Goal: Complete application form

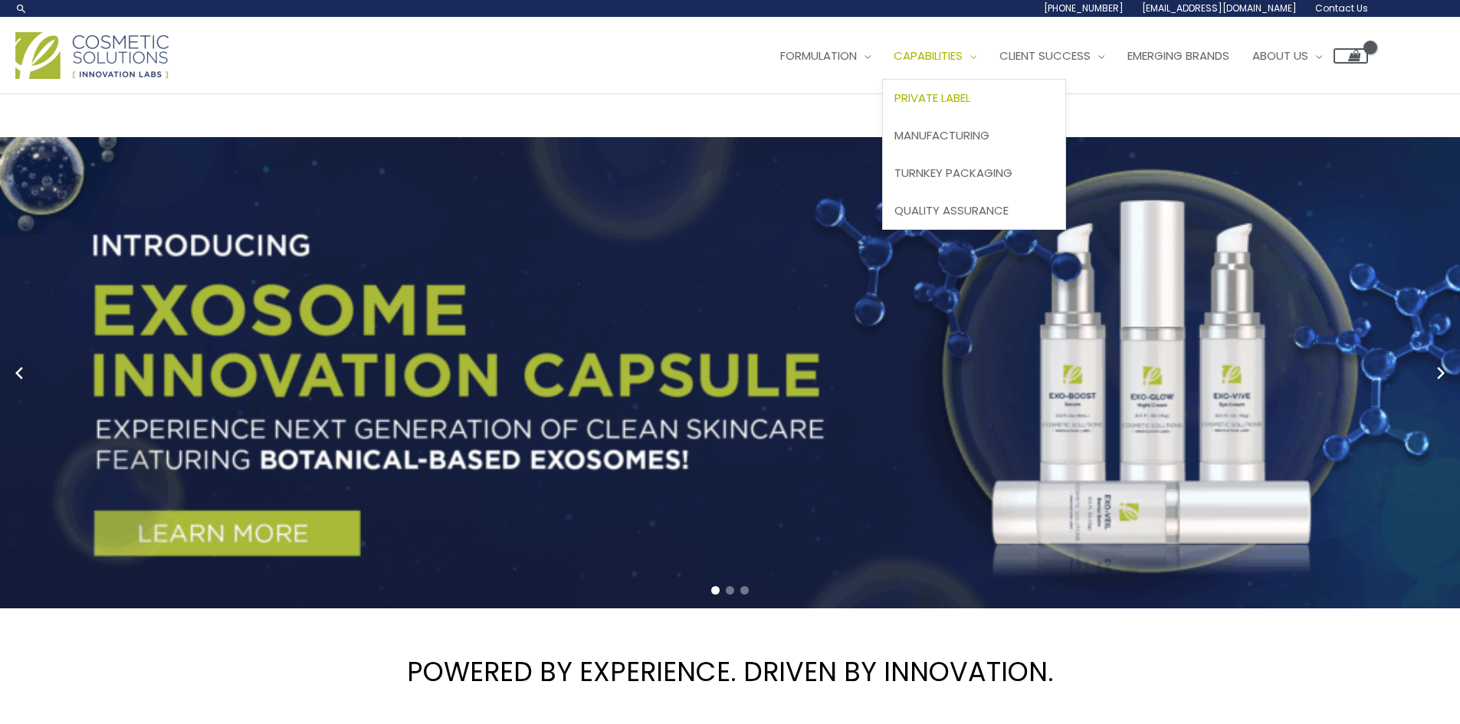
click at [970, 98] on span "Private Label" at bounding box center [933, 98] width 76 height 16
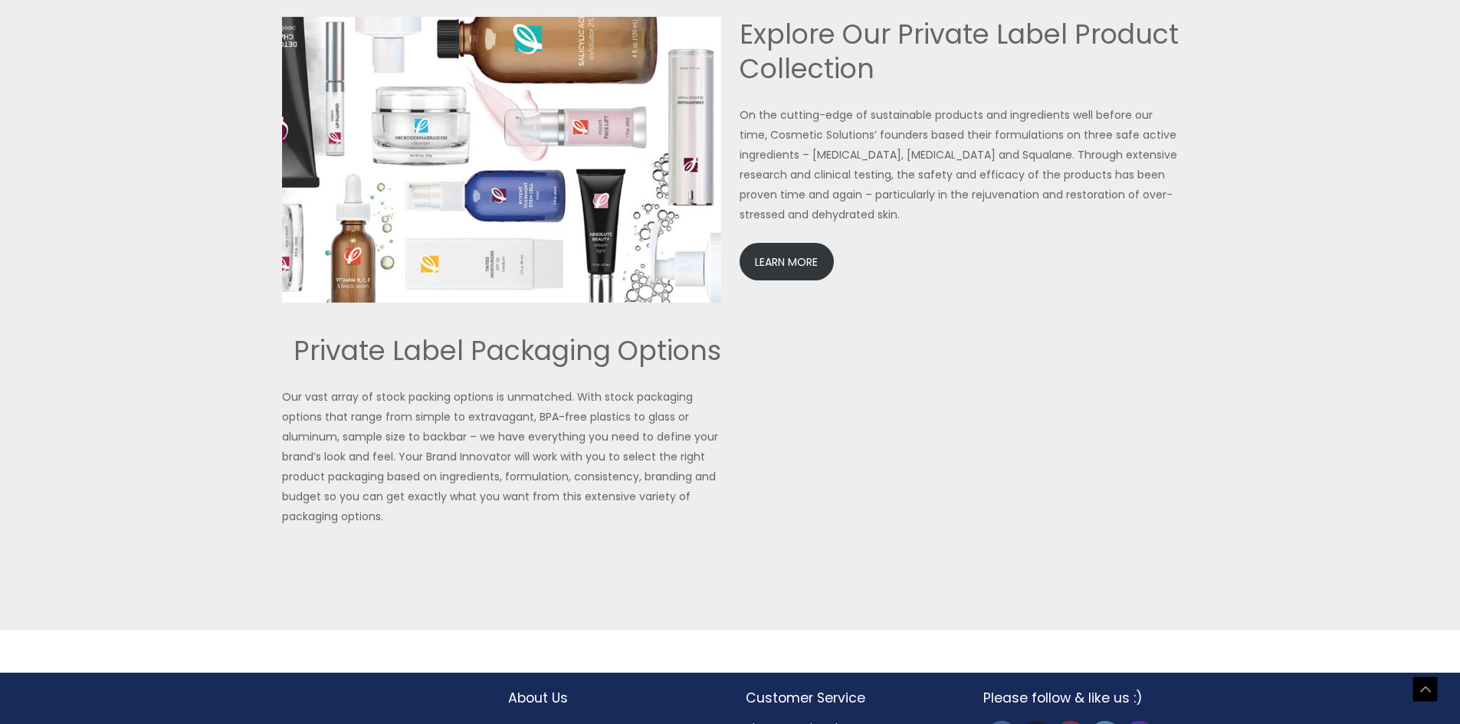
scroll to position [3373, 0]
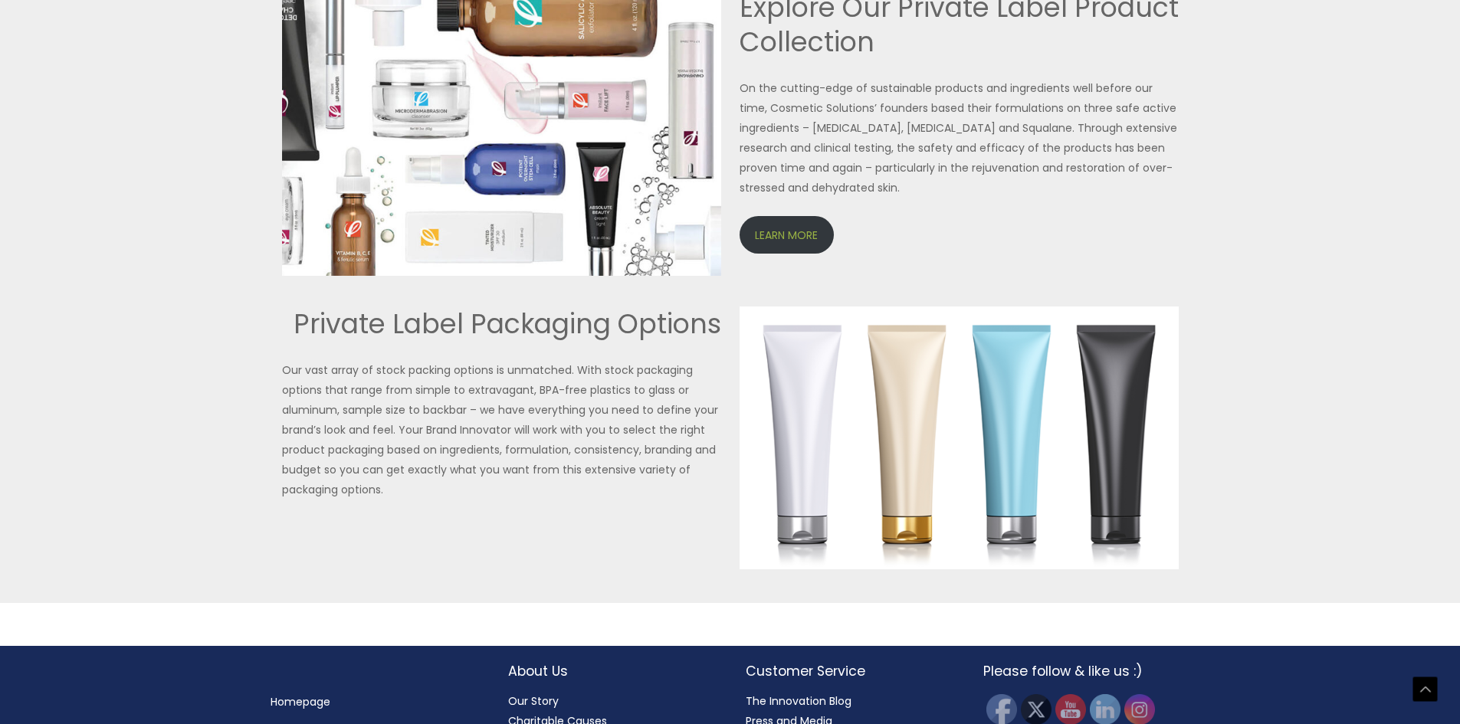
click at [800, 228] on link "LEARN MORE" at bounding box center [787, 235] width 94 height 38
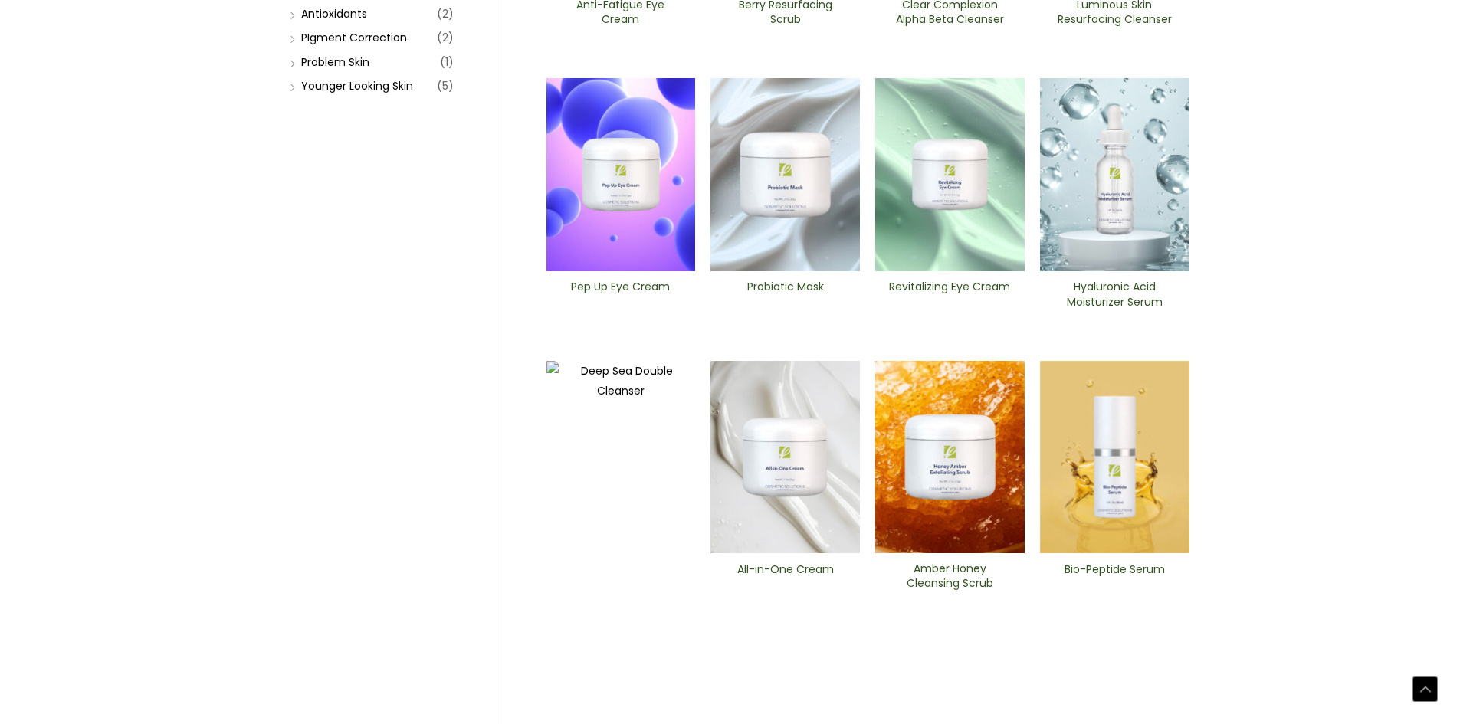
scroll to position [460, 0]
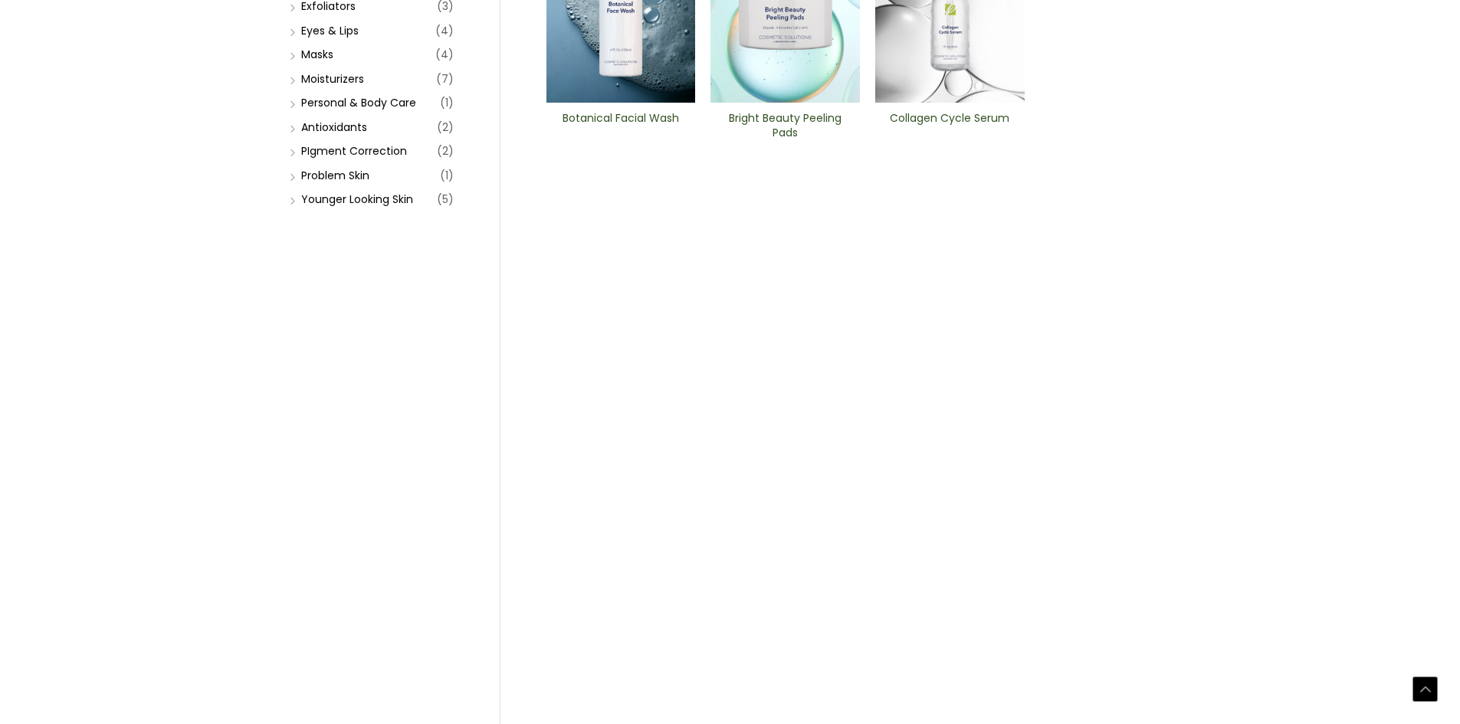
scroll to position [460, 0]
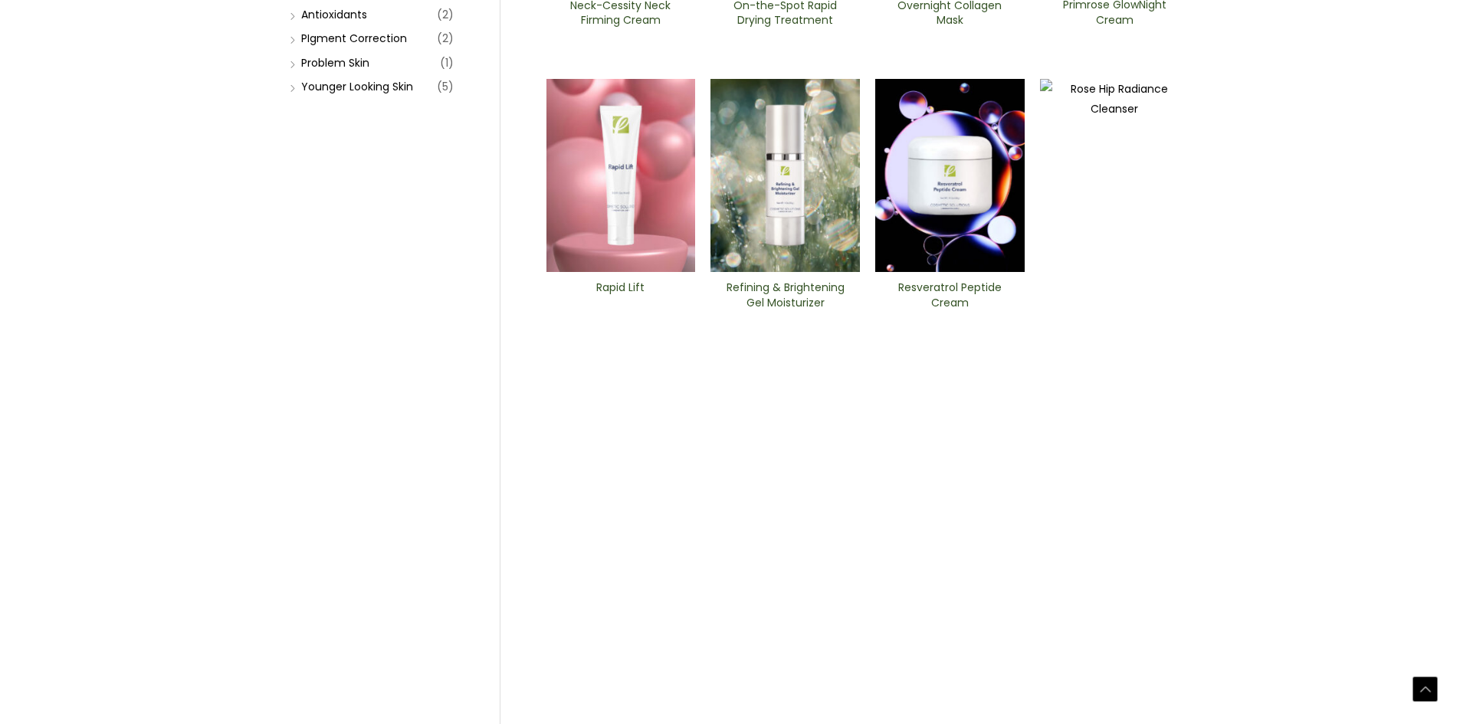
scroll to position [460, 0]
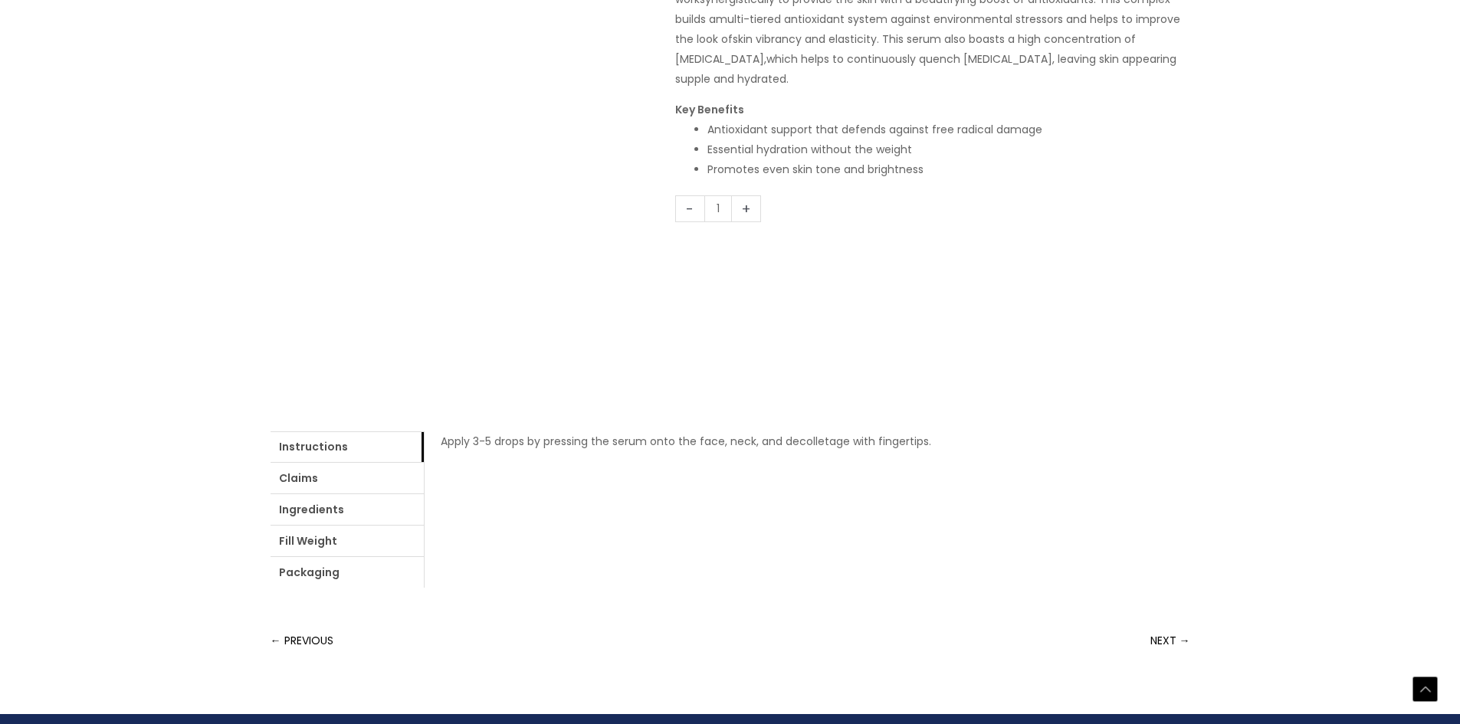
scroll to position [383, 0]
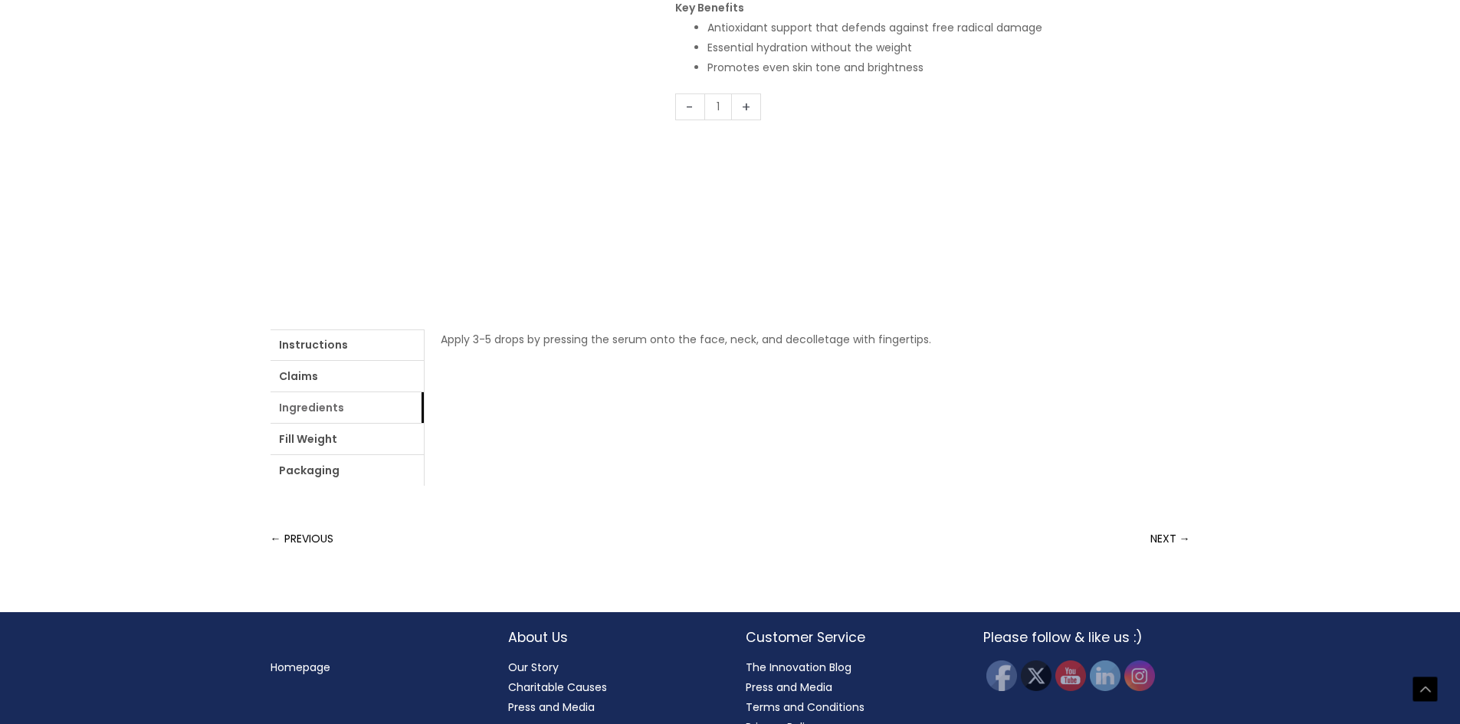
click at [340, 412] on link "Ingredients" at bounding box center [347, 407] width 153 height 31
click at [331, 406] on link "Ingredients" at bounding box center [347, 407] width 153 height 31
click at [307, 471] on link "Packaging" at bounding box center [347, 470] width 153 height 31
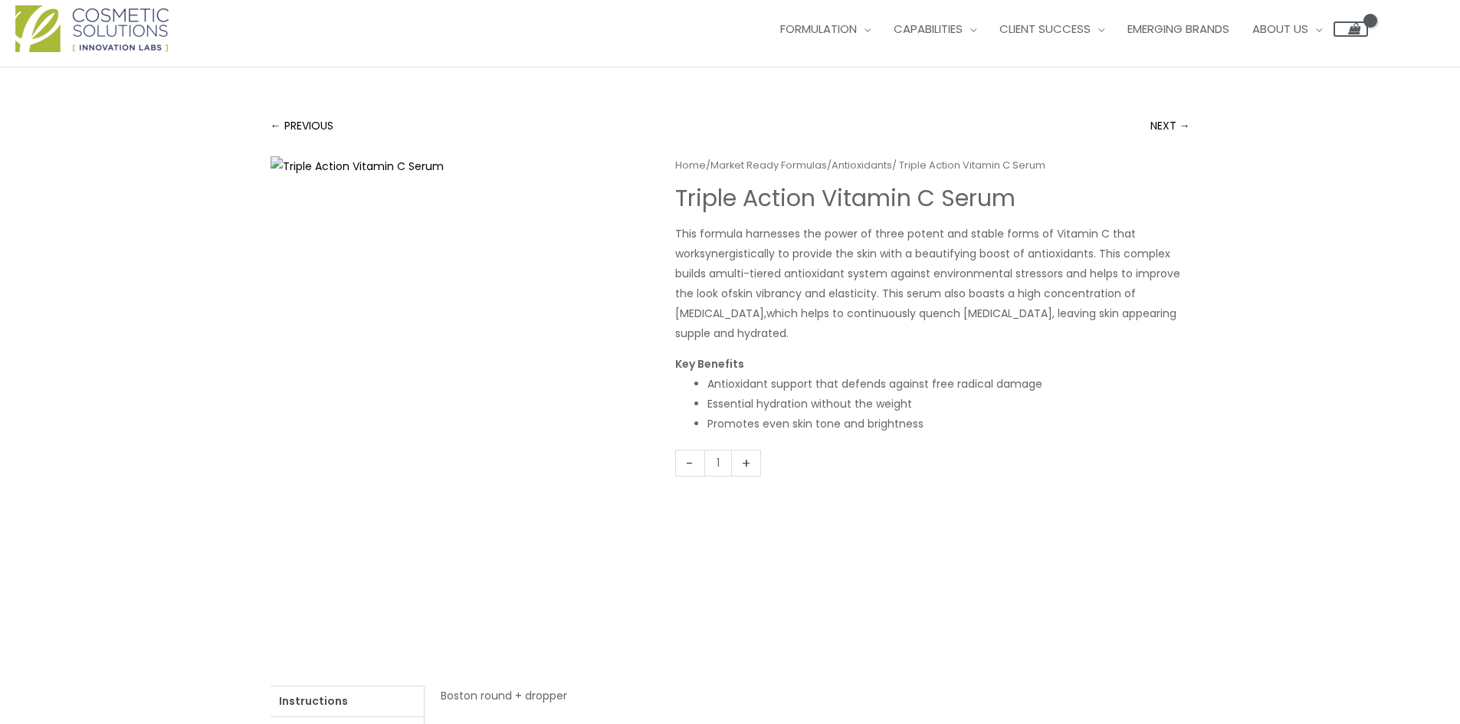
scroll to position [0, 0]
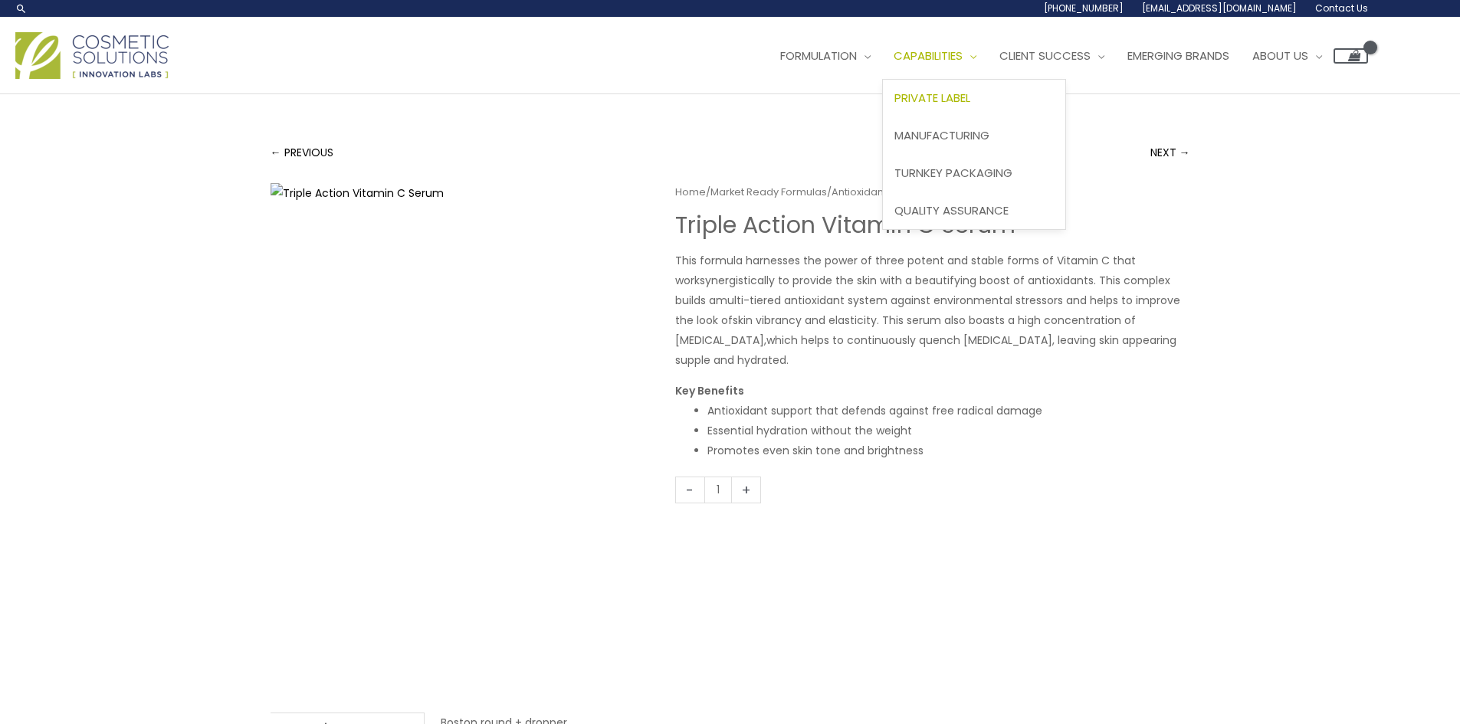
click at [952, 90] on span "Private Label" at bounding box center [933, 98] width 76 height 16
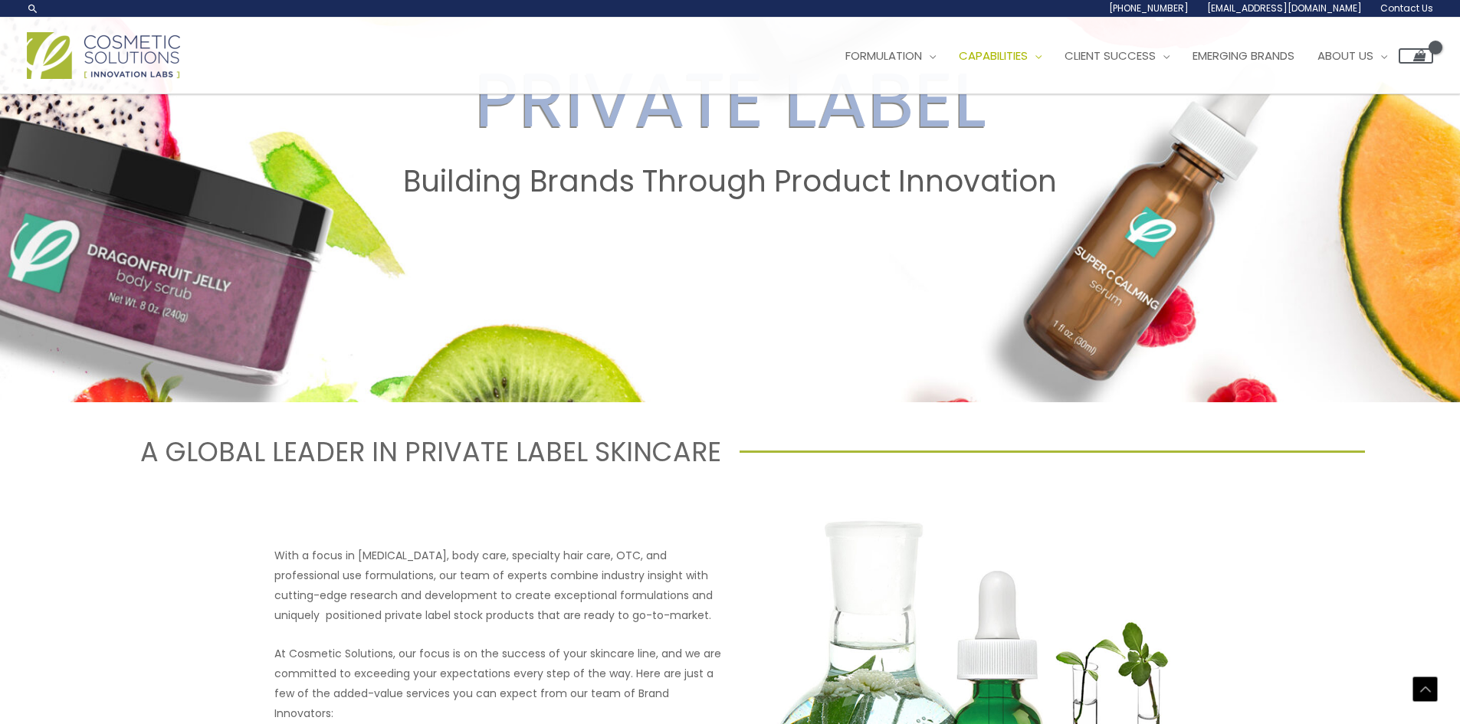
scroll to position [230, 0]
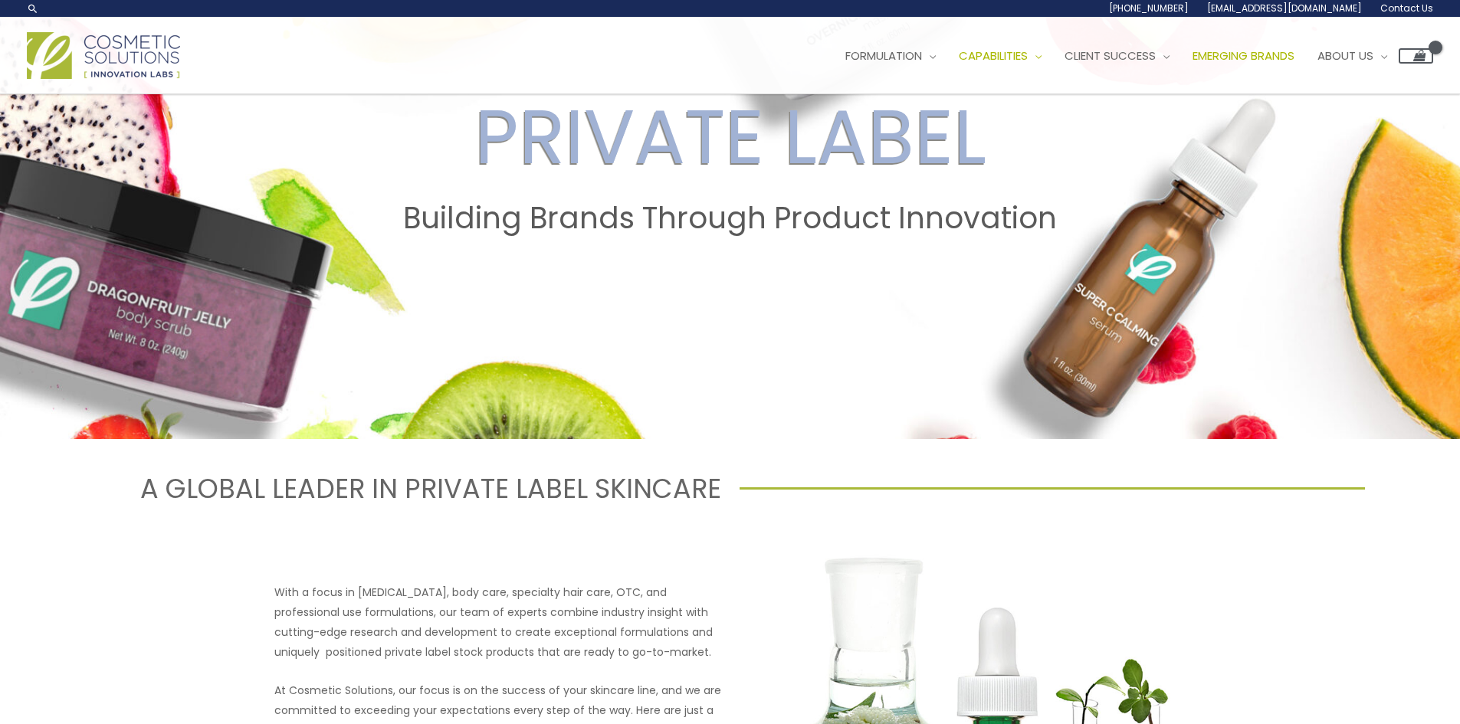
click at [1295, 53] on span "Emerging Brands" at bounding box center [1244, 56] width 102 height 16
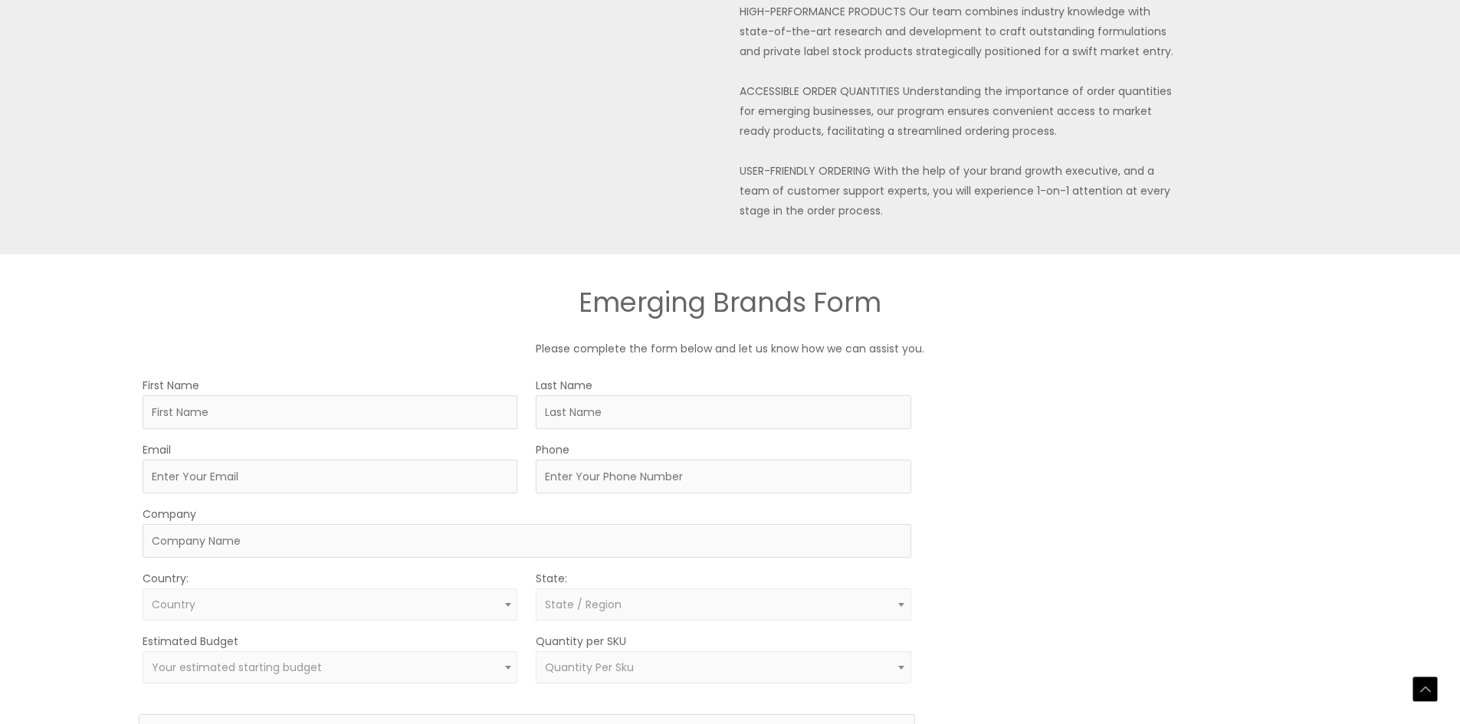
scroll to position [767, 0]
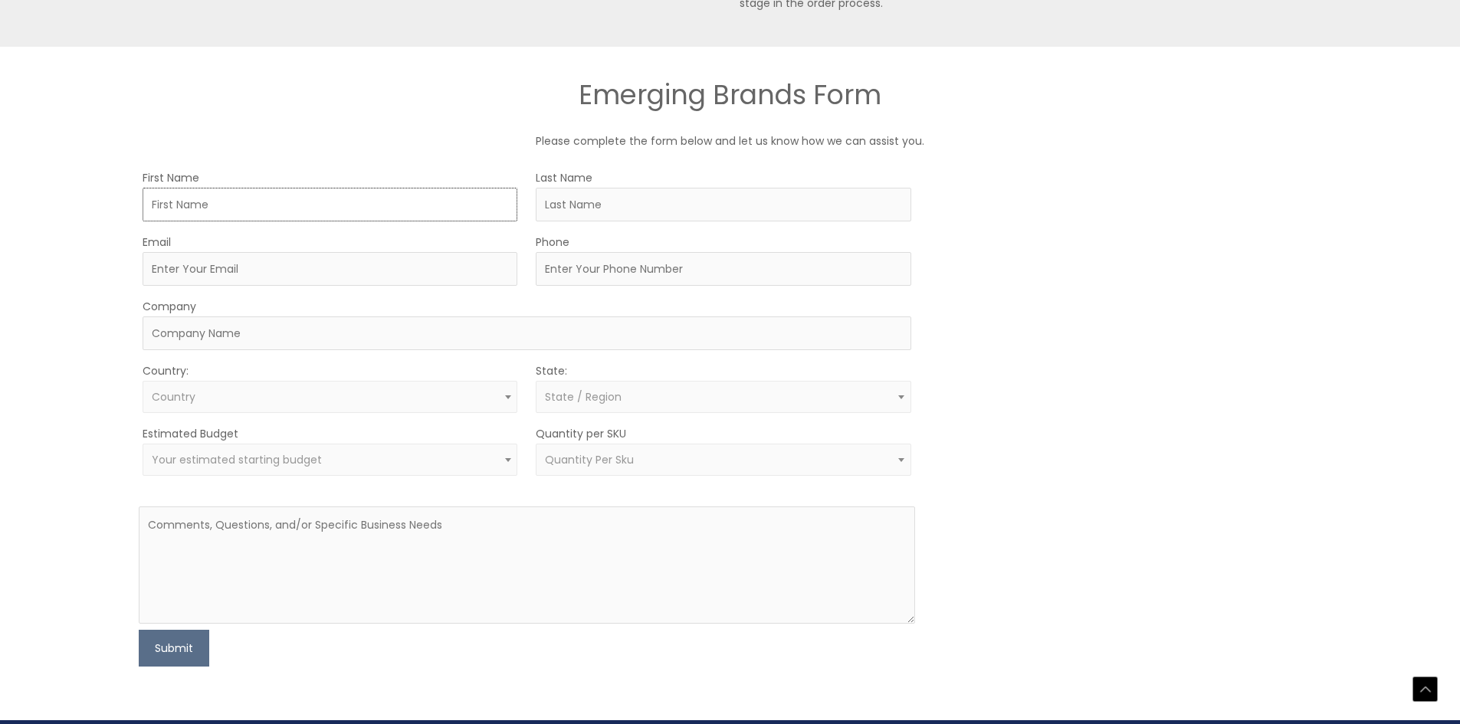
click at [237, 213] on input "First Name" at bounding box center [330, 205] width 375 height 34
type input "Kelsey"
type input "Omariba"
type input "kelseyomariba@gmail.com"
type input "7634394454"
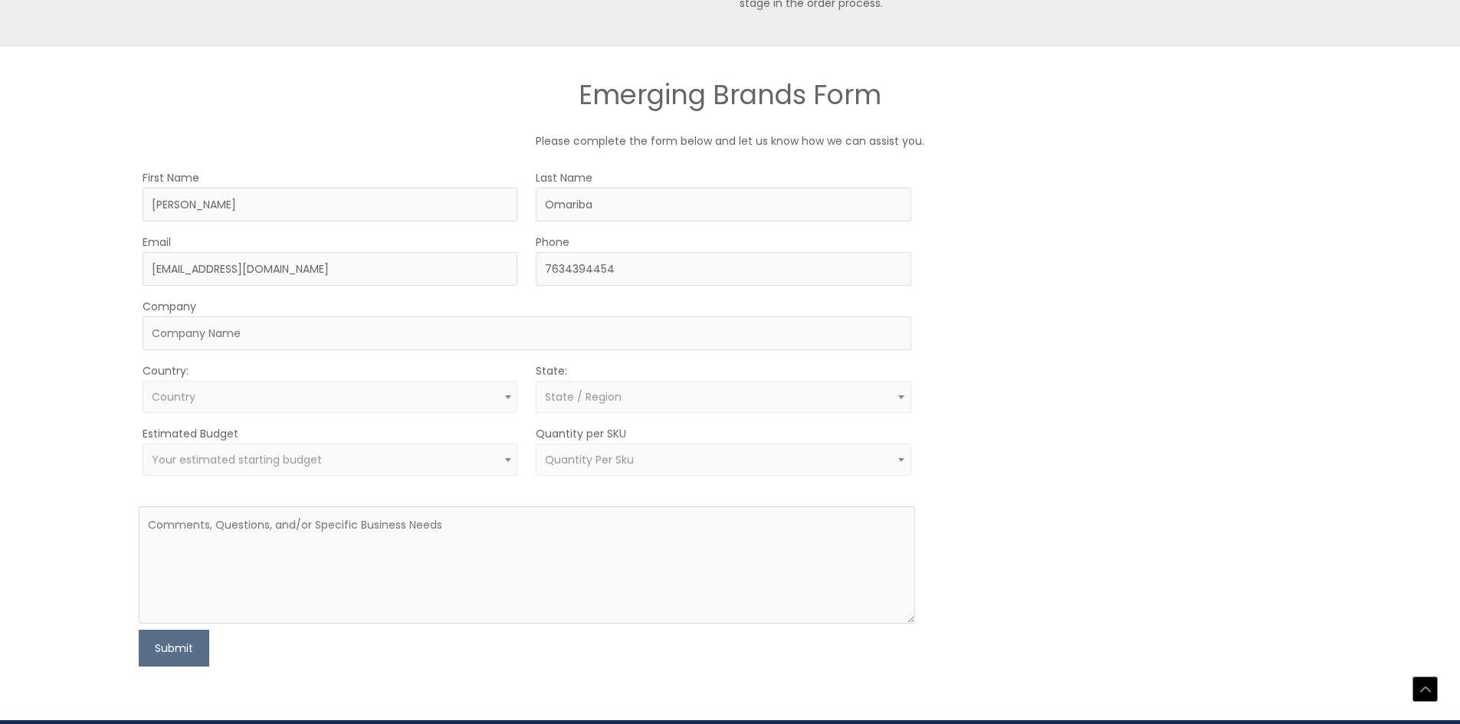
select select "United States"
select select "Maryland"
click at [232, 335] on input "Company" at bounding box center [527, 334] width 768 height 34
type input "Haven Flow"
click at [323, 458] on span "Your estimated starting budget" at bounding box center [330, 460] width 357 height 15
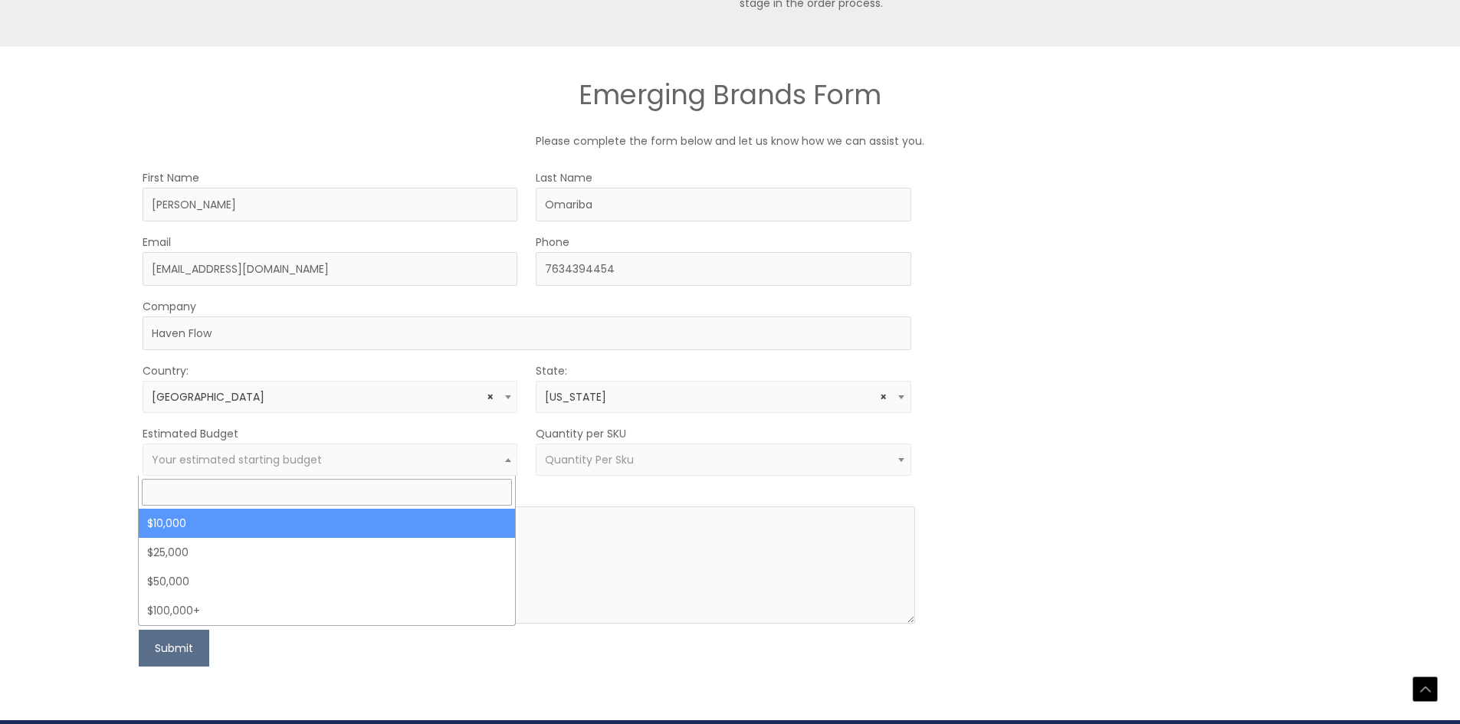
select select "10000"
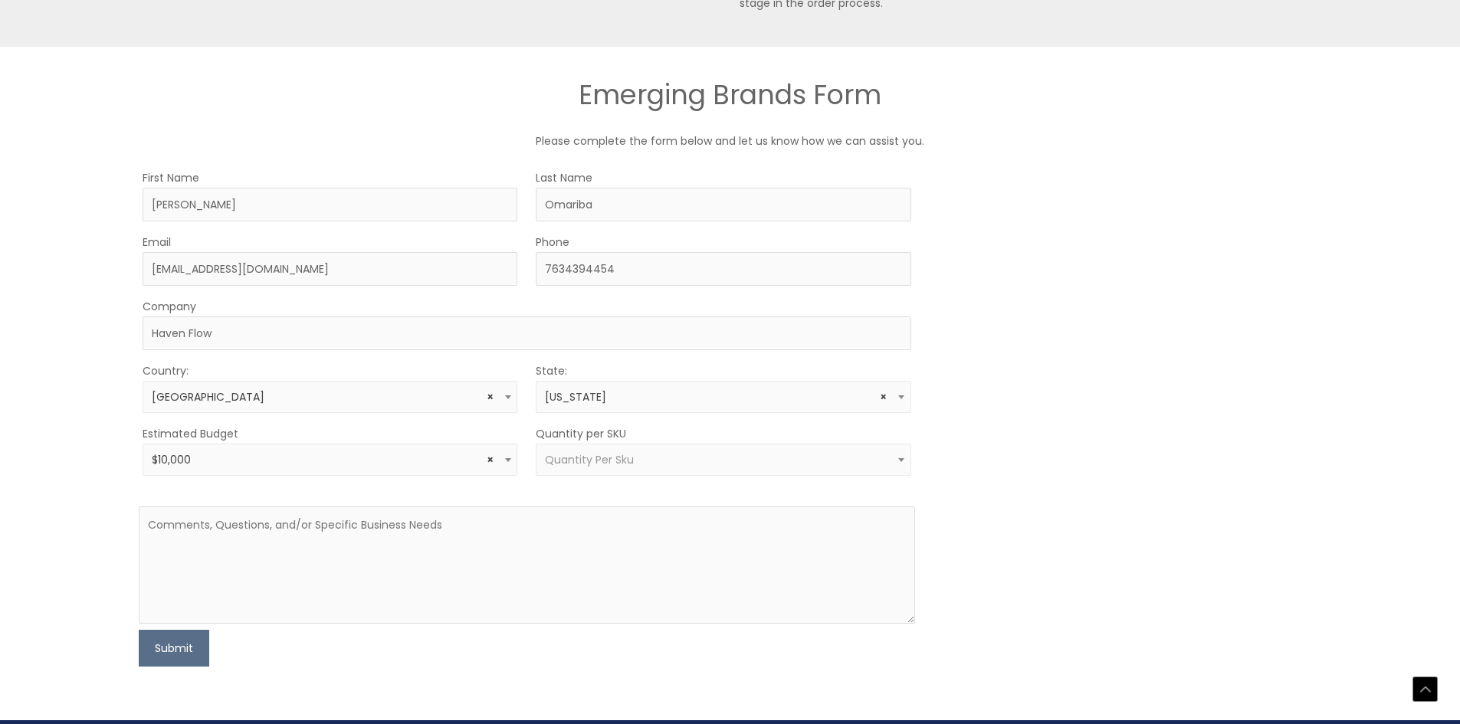
click at [594, 461] on span "Quantity Per Sku" at bounding box center [589, 459] width 89 height 15
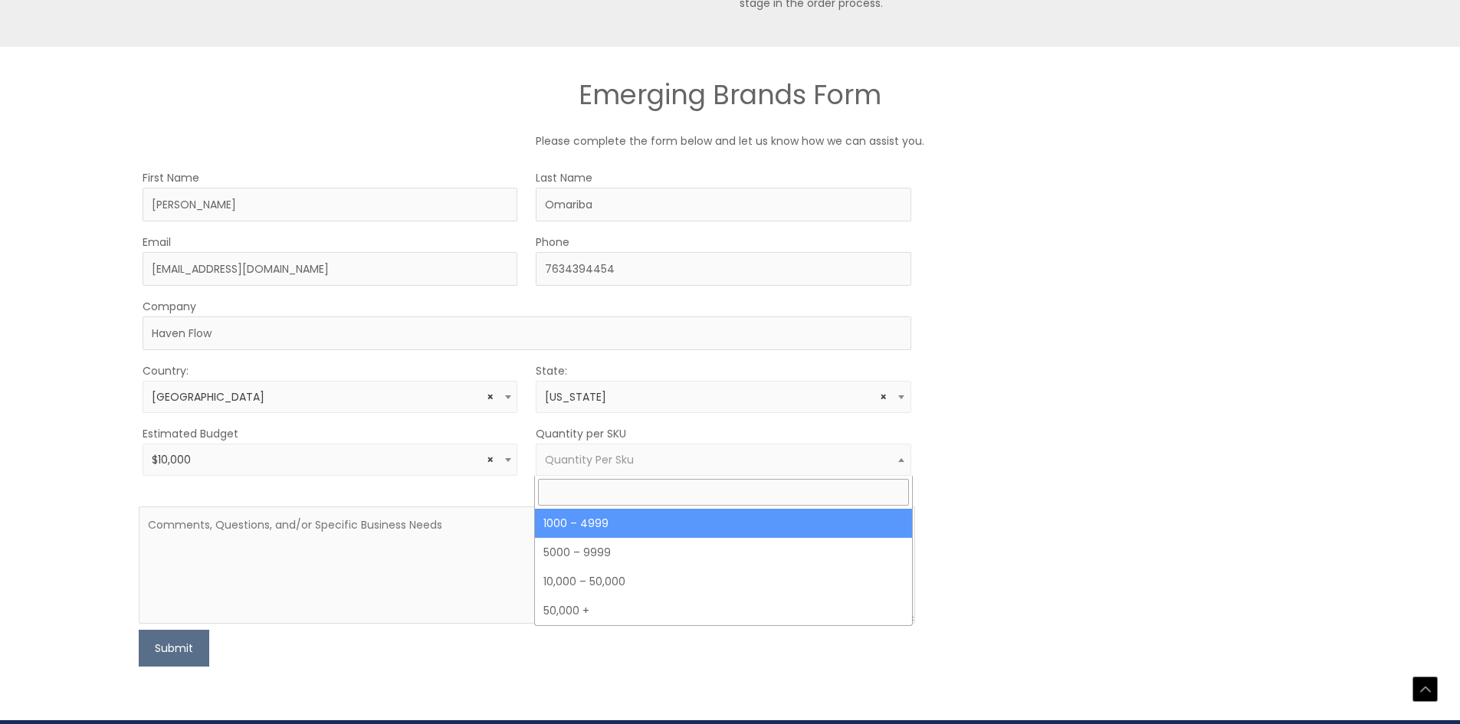
select select "10"
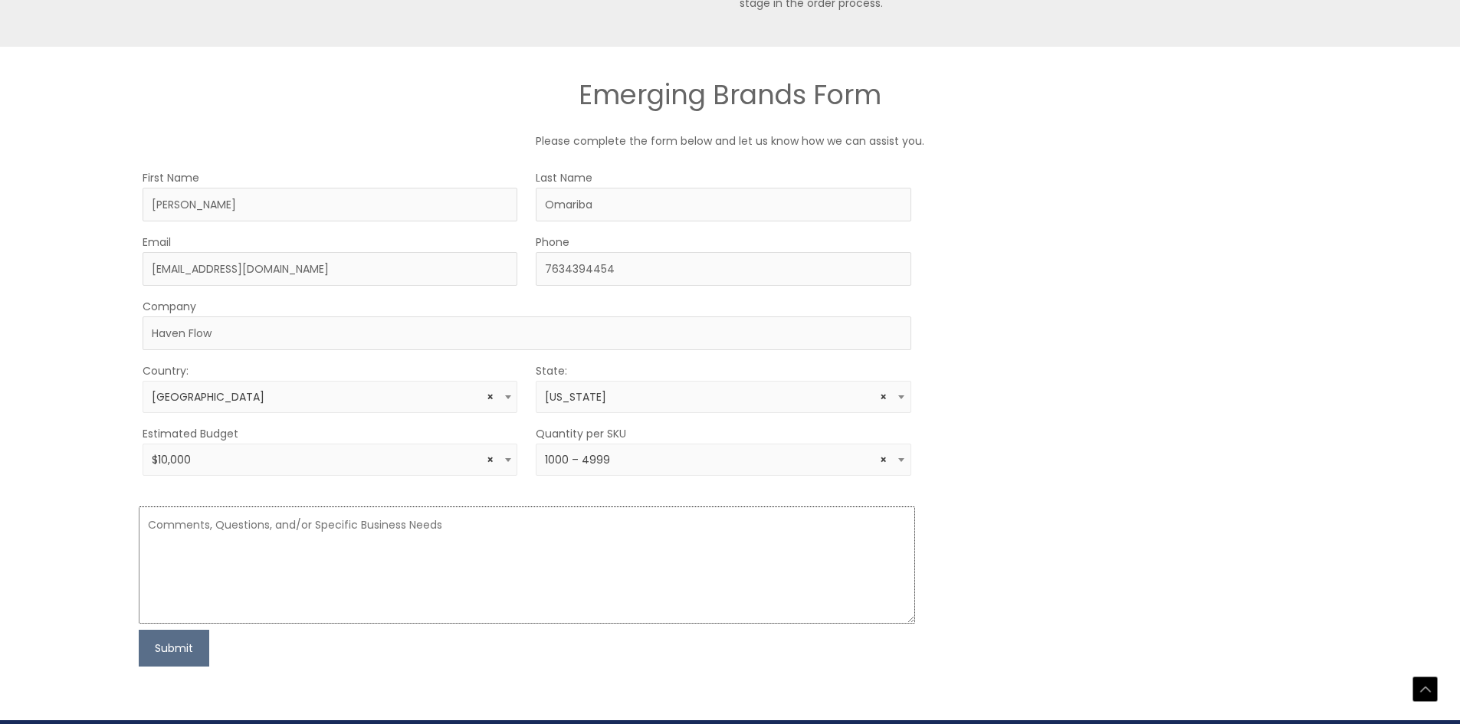
click at [402, 531] on textarea at bounding box center [527, 565] width 776 height 117
type textarea "C"
type textarea "I"
click at [452, 525] on textarea "Are there samples I can order and can you customize forumlas?" at bounding box center [527, 565] width 776 height 117
click at [466, 528] on textarea "Are there samples I can order and can you customize forumlas?" at bounding box center [527, 565] width 776 height 117
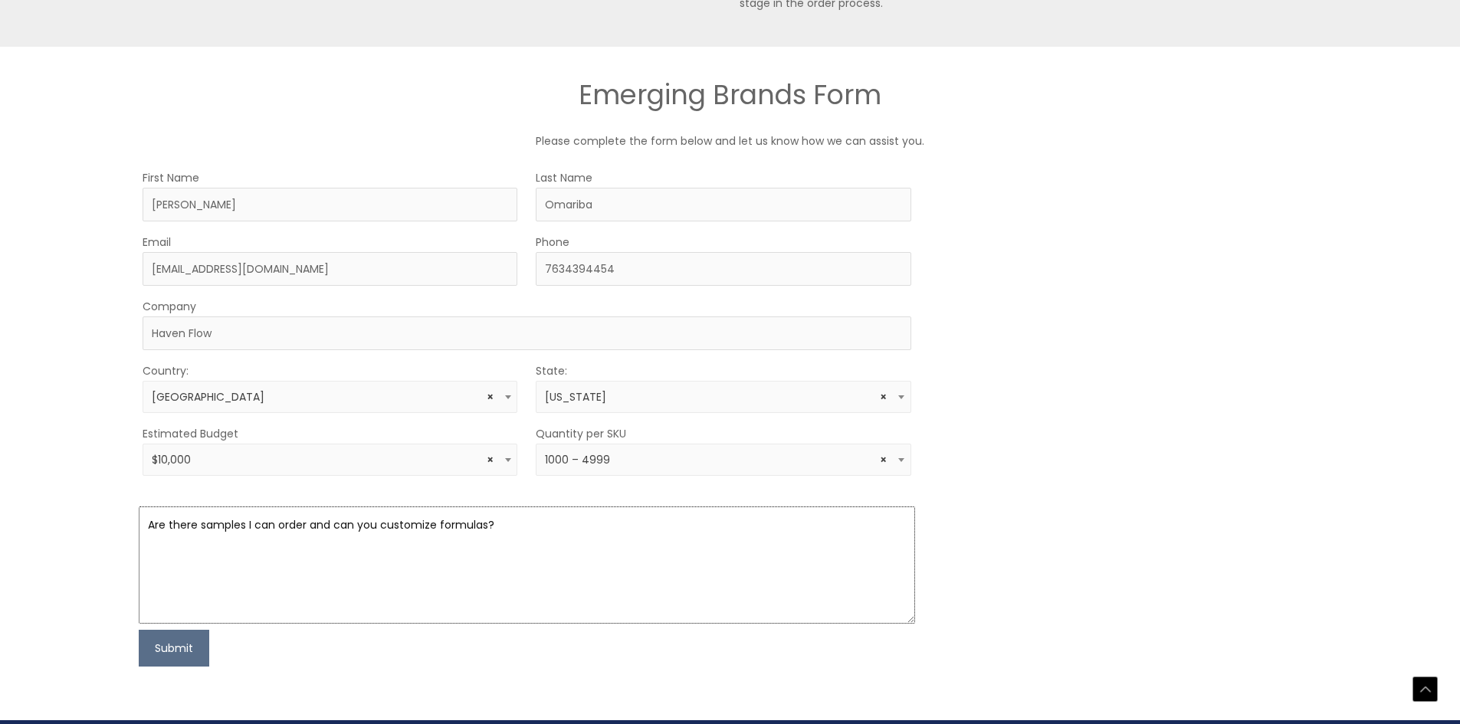
click at [534, 524] on textarea "Are there samples I can order and can you customize formulas?" at bounding box center [527, 565] width 776 height 117
type textarea "Are there samples I can order and can you customize formulas? Also, what is the…"
click at [161, 655] on button "Submit" at bounding box center [174, 648] width 71 height 37
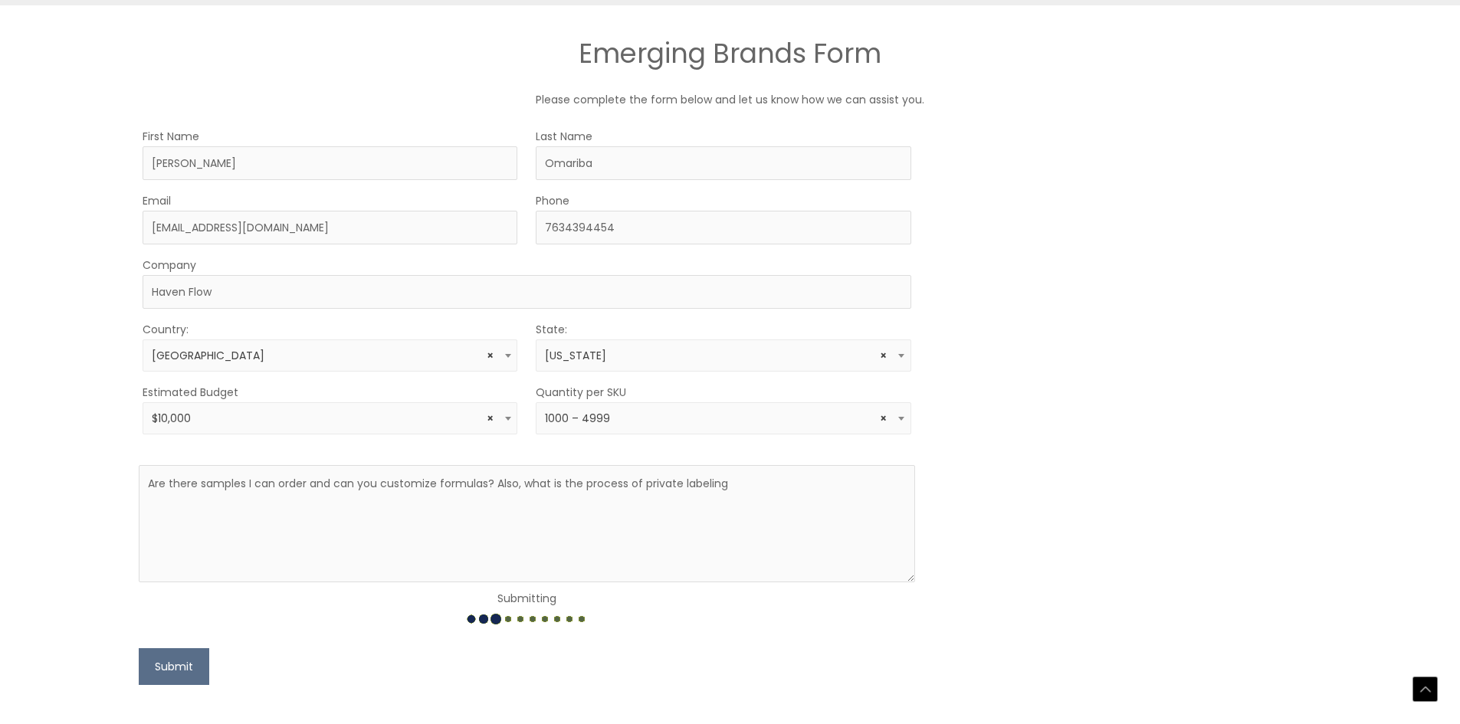
scroll to position [843, 0]
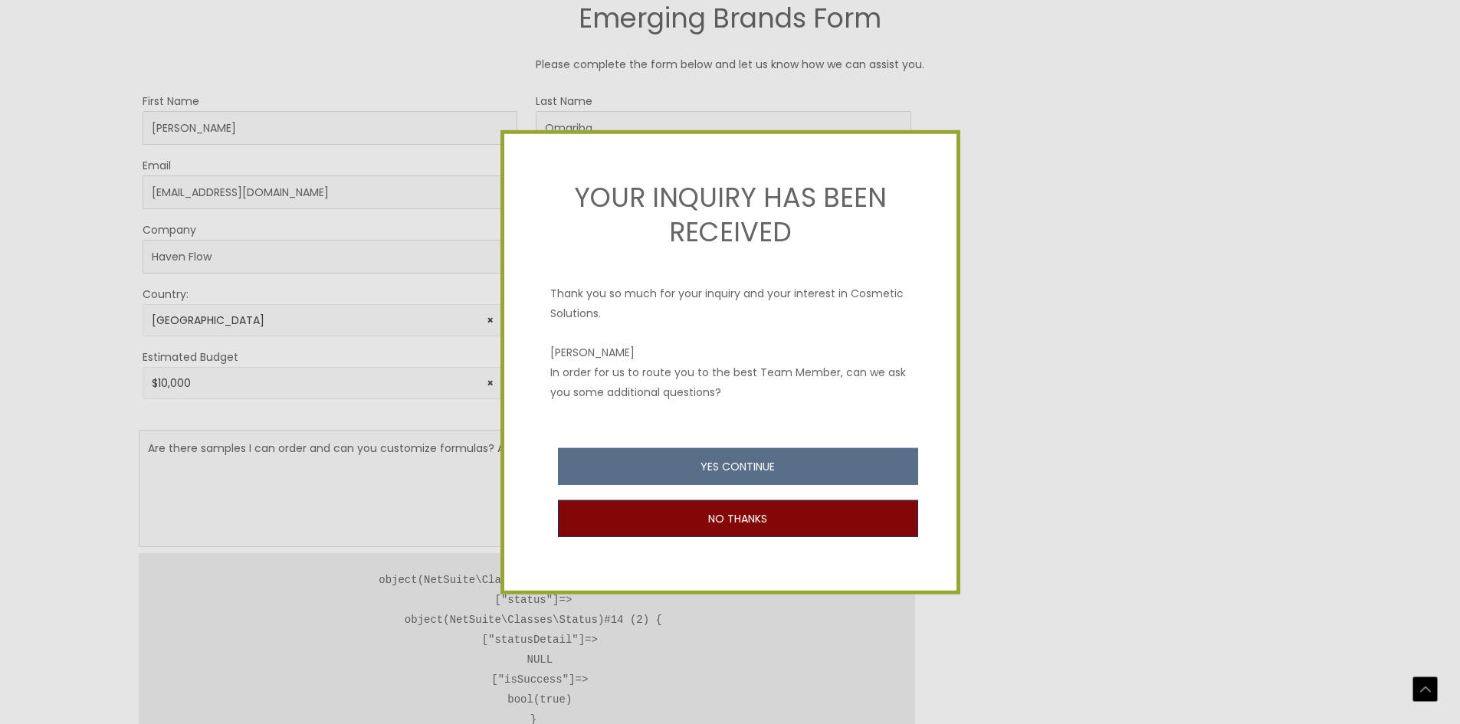
click at [701, 517] on button "NO THANKS" at bounding box center [738, 519] width 360 height 37
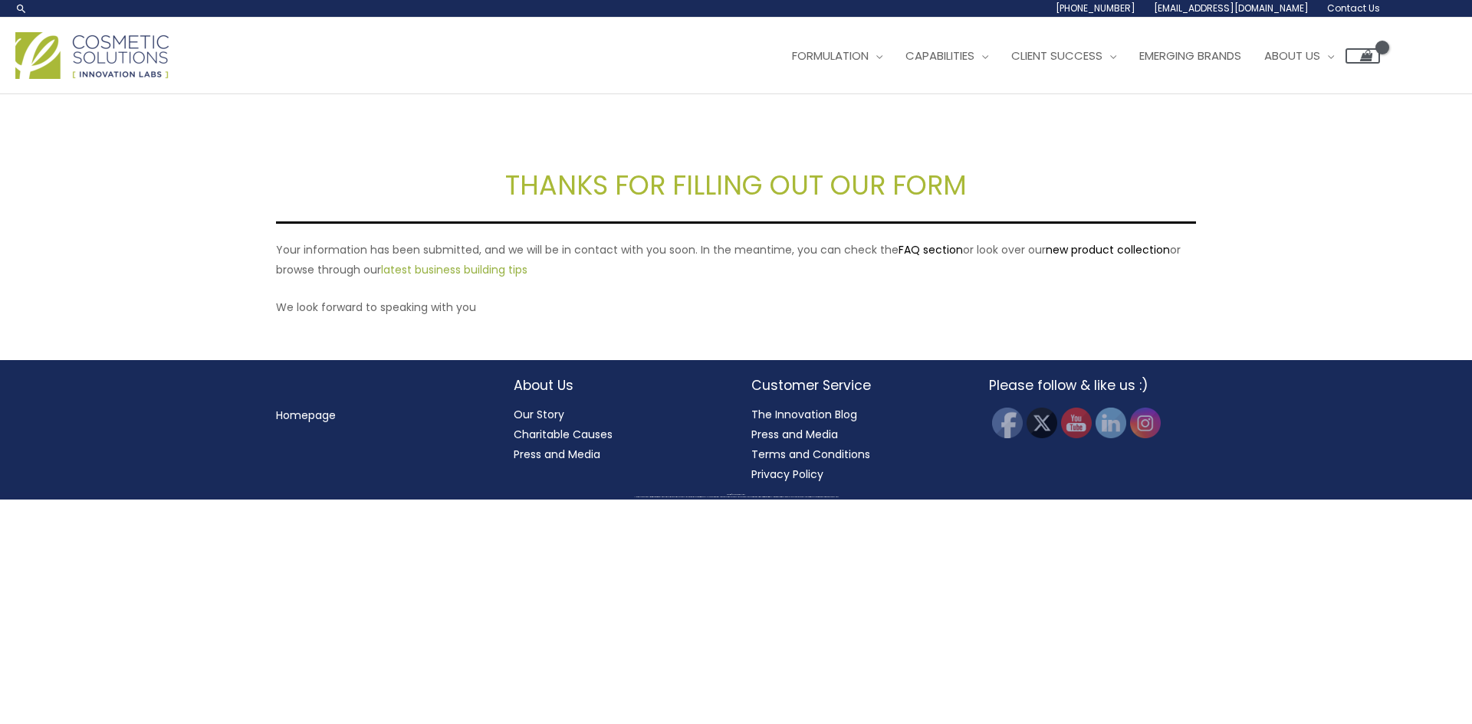
click at [513, 272] on link "latest business building tips" at bounding box center [454, 269] width 146 height 15
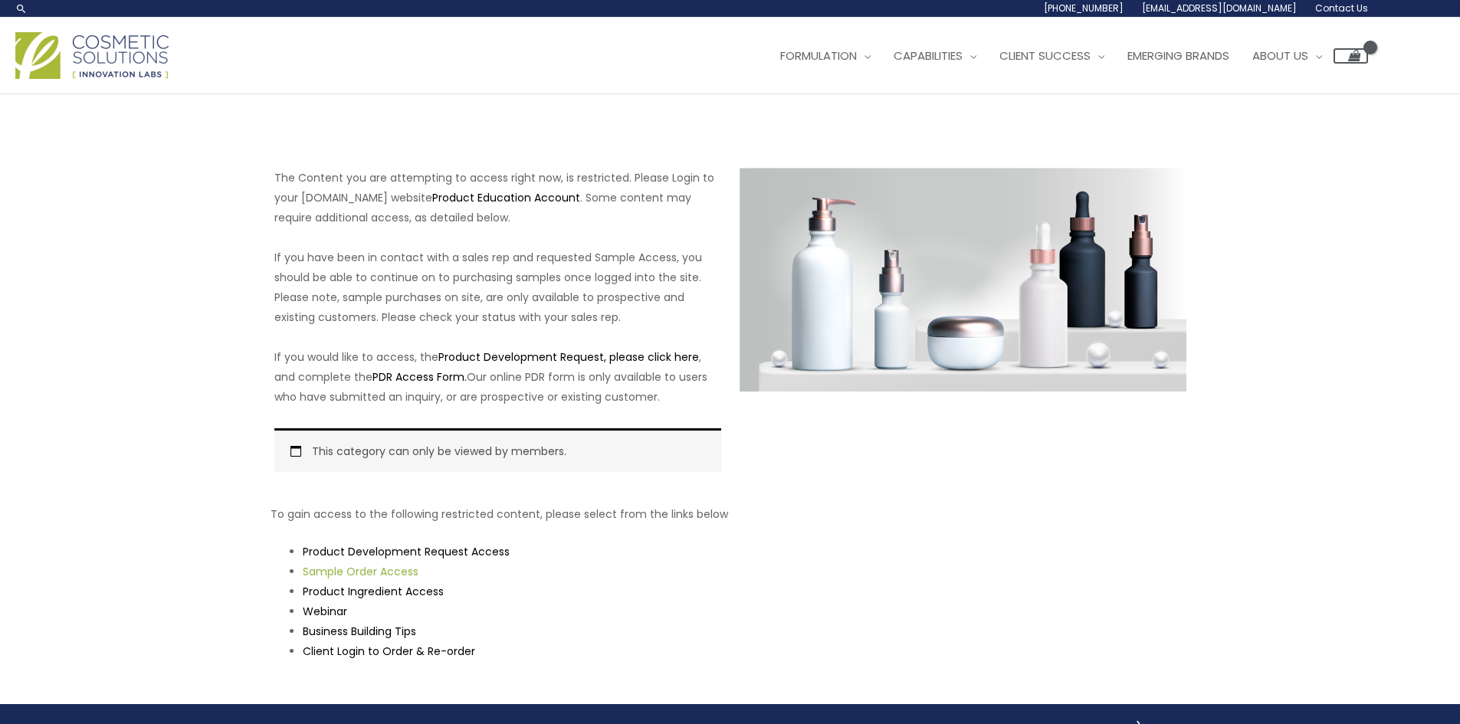
click at [379, 570] on link "Sample Order Access" at bounding box center [361, 571] width 116 height 15
click at [366, 546] on link "Product Development Request Access" at bounding box center [406, 551] width 207 height 15
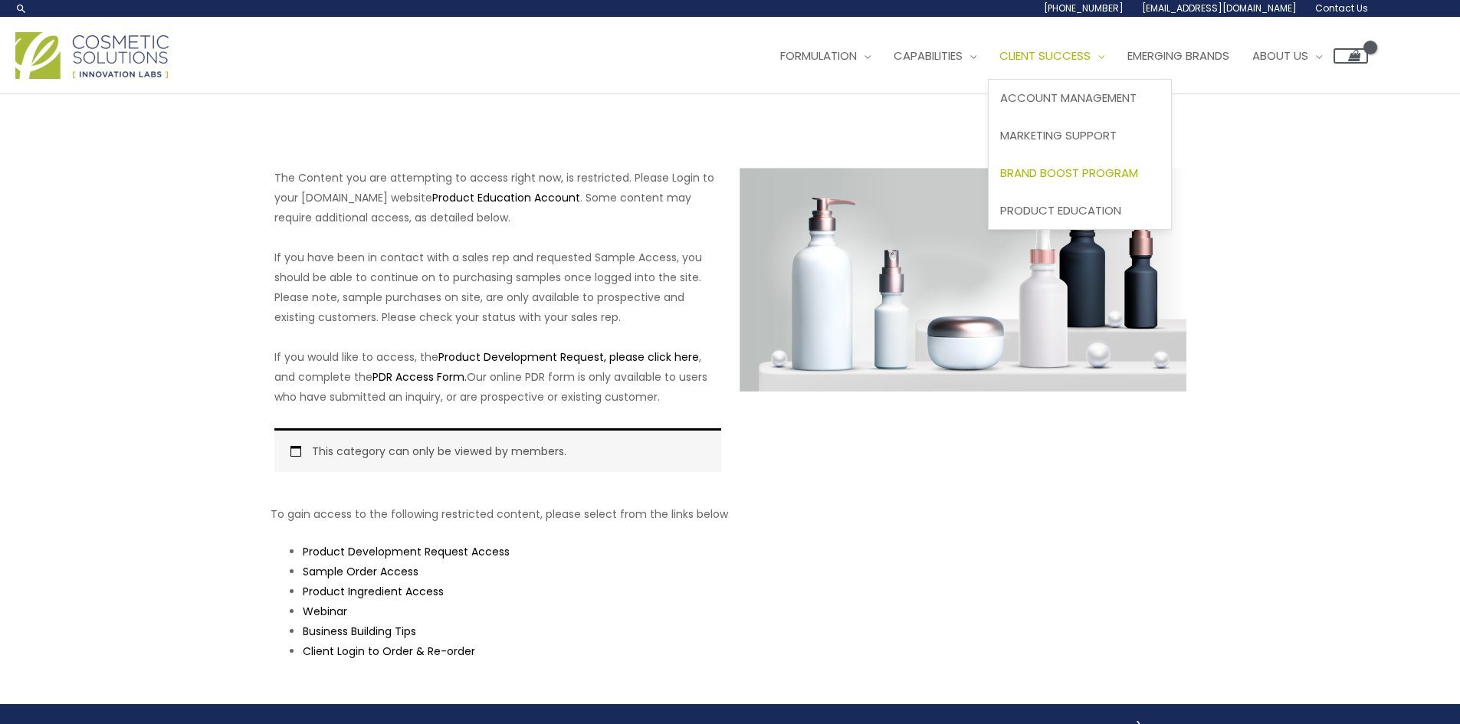
click at [1118, 174] on span "Brand Boost Program" at bounding box center [1069, 173] width 138 height 16
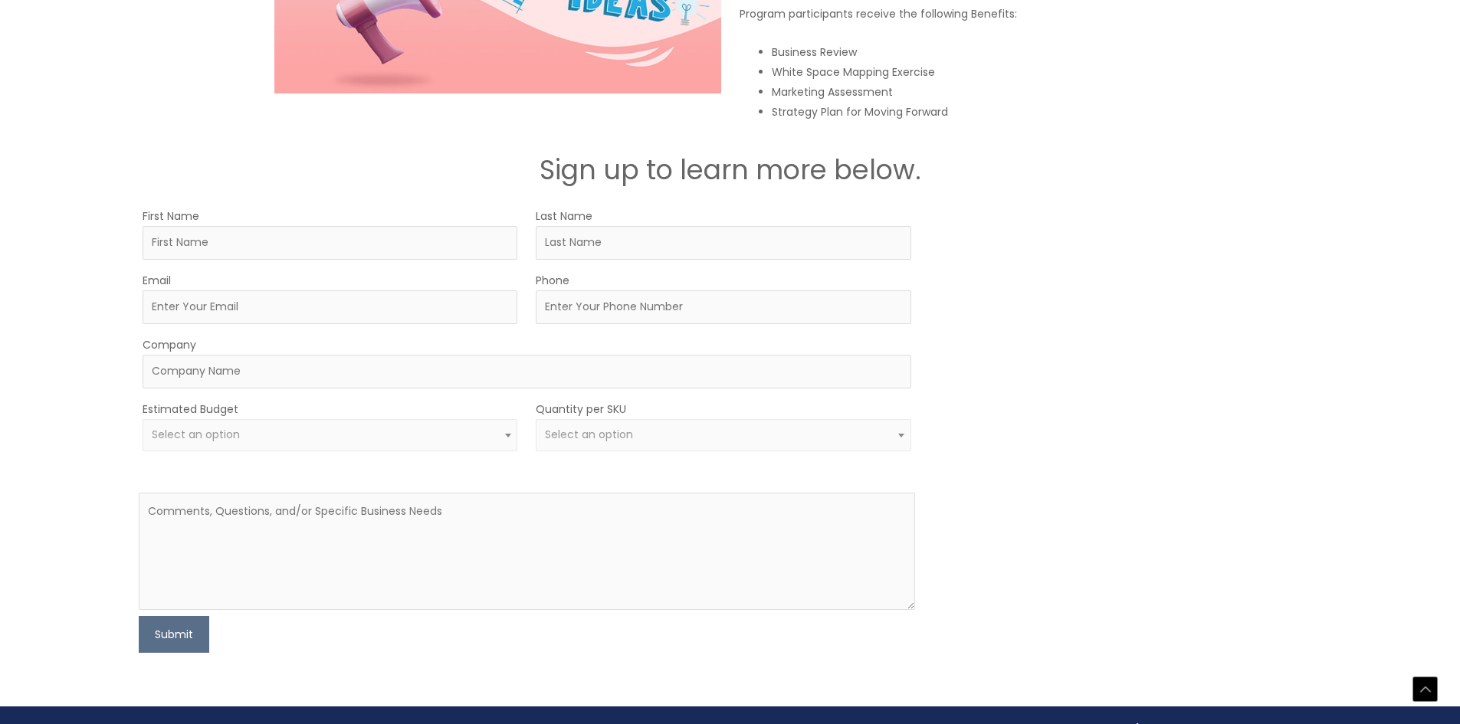
scroll to position [2292, 0]
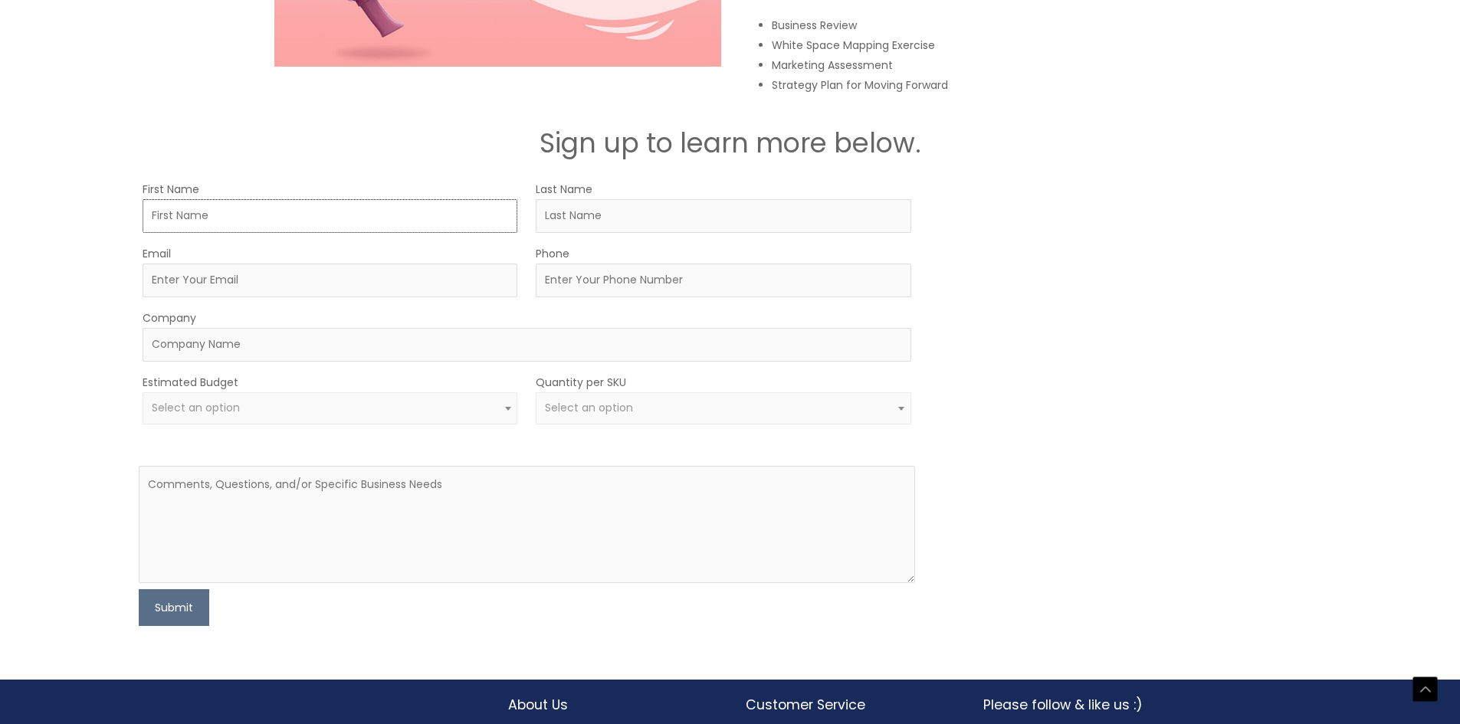
click at [239, 216] on input "First Name" at bounding box center [330, 216] width 375 height 34
type input "[PERSON_NAME]"
type input "Omariba"
type input "[EMAIL_ADDRESS][DOMAIN_NAME]"
type input "7634394454"
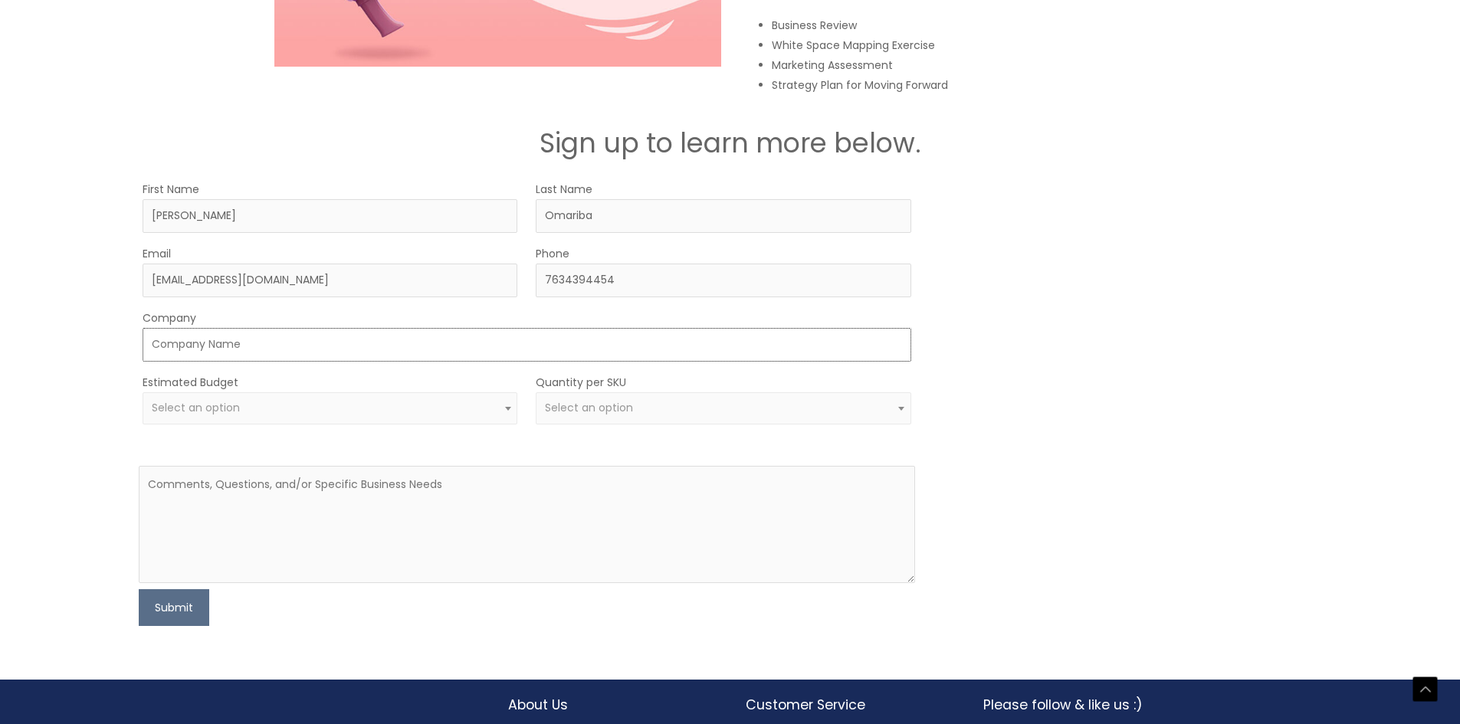
click at [279, 340] on input "Company" at bounding box center [527, 345] width 768 height 34
type input "Haven Flow"
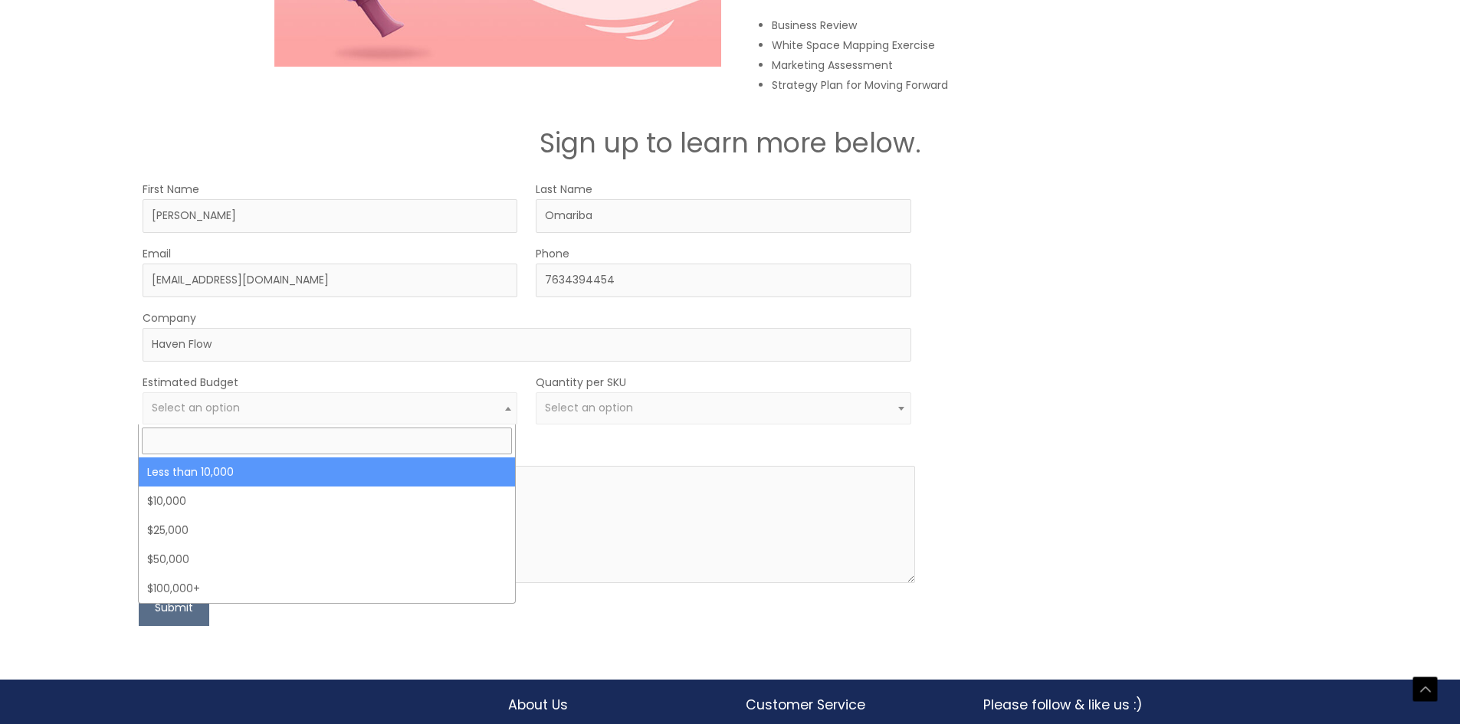
click at [261, 407] on span "Select an option" at bounding box center [330, 408] width 357 height 15
select select "-10000"
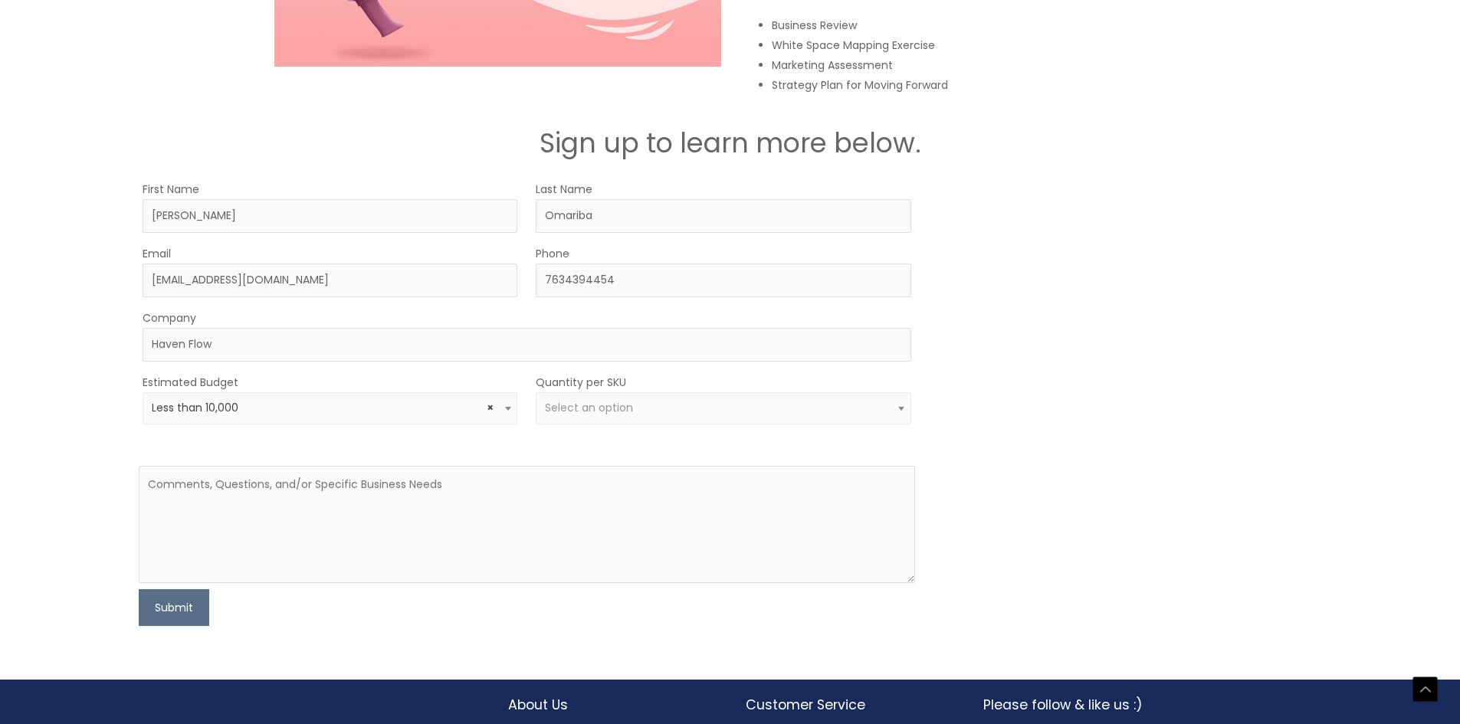
click at [556, 412] on span "Select an option" at bounding box center [589, 407] width 88 height 15
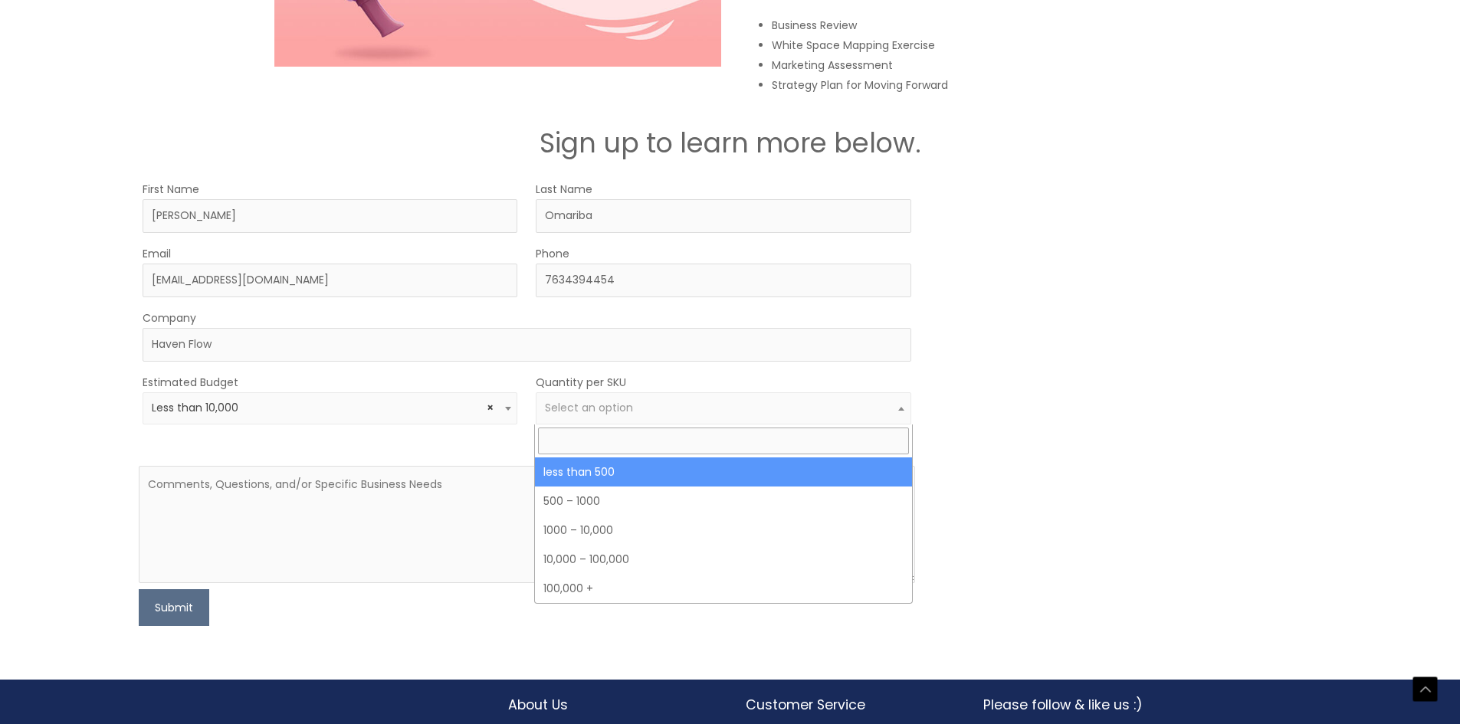
select select "3"
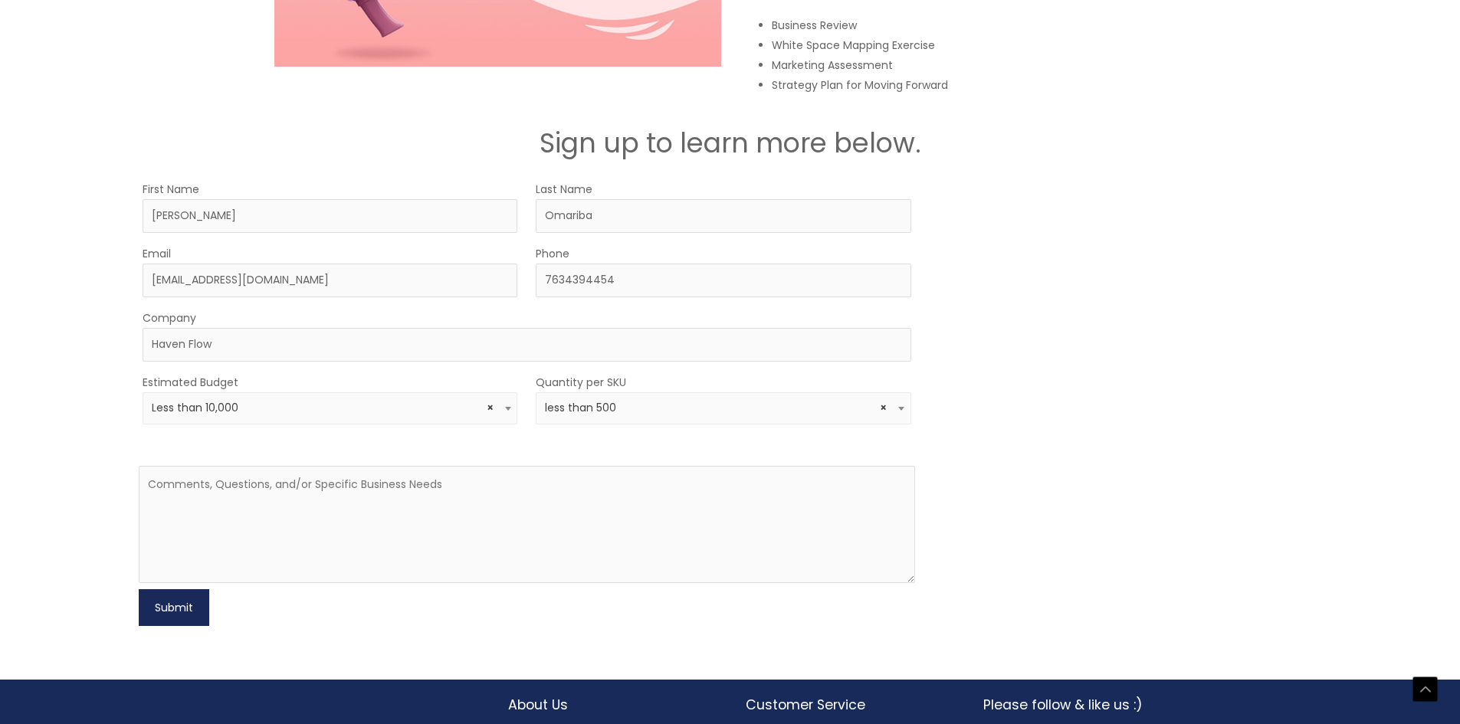
click at [185, 603] on button "Submit" at bounding box center [174, 607] width 71 height 37
click at [265, 505] on textarea at bounding box center [527, 524] width 776 height 117
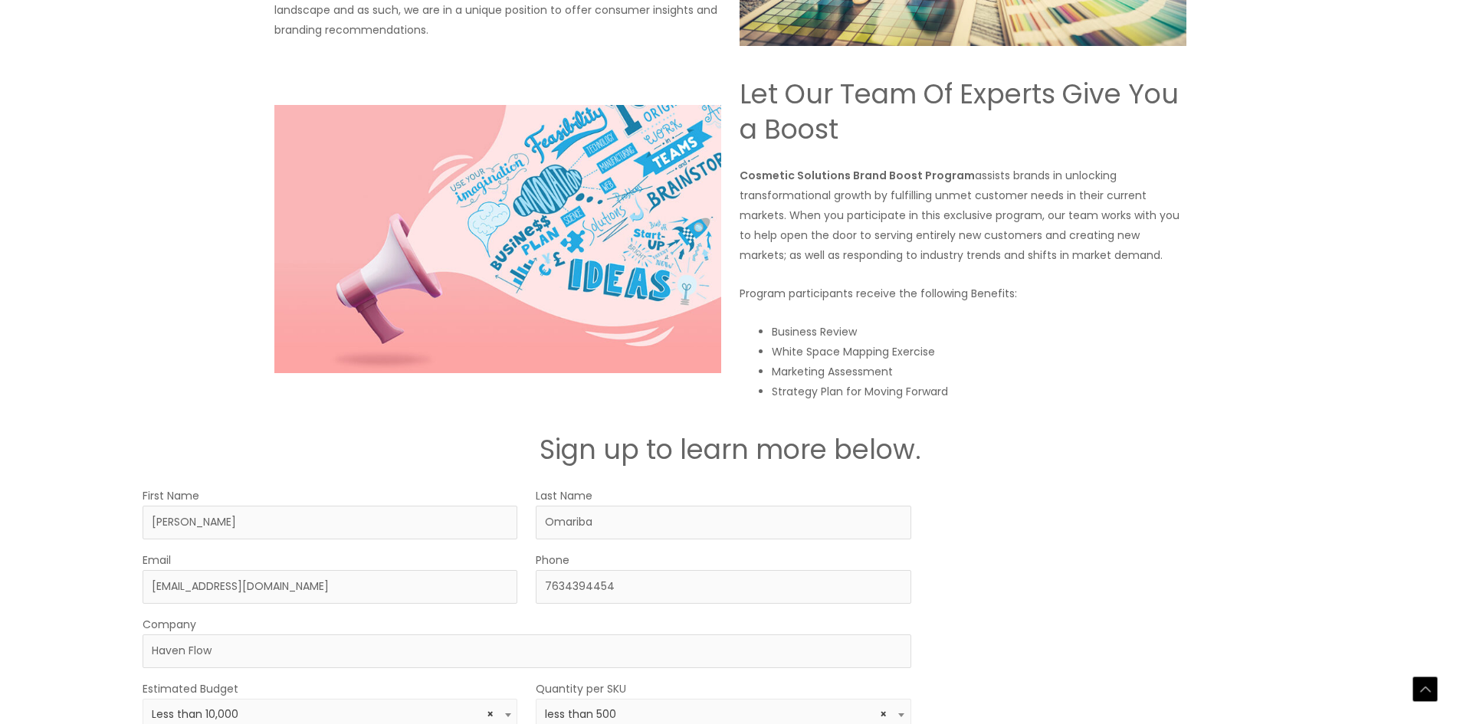
scroll to position [2215, 0]
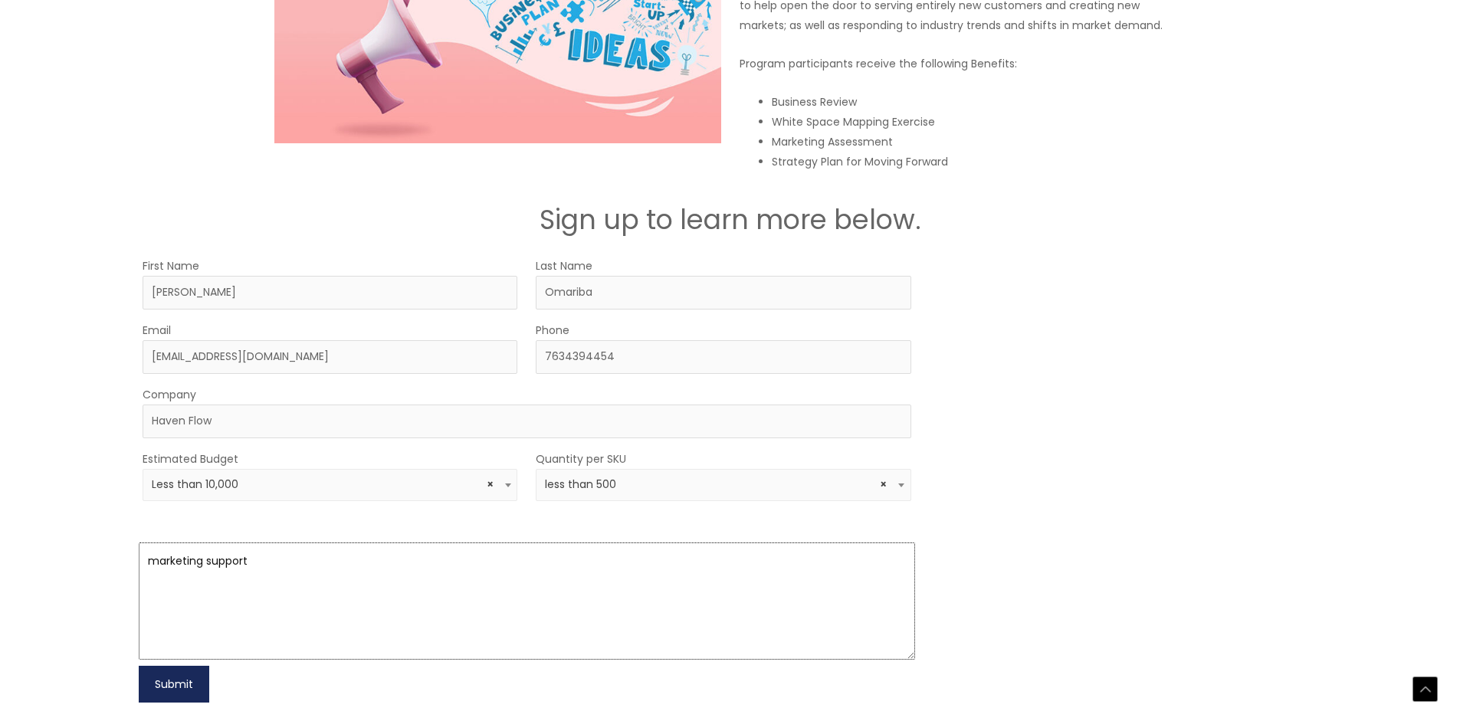
type textarea "marketing support"
click at [152, 690] on button "Submit" at bounding box center [174, 684] width 71 height 37
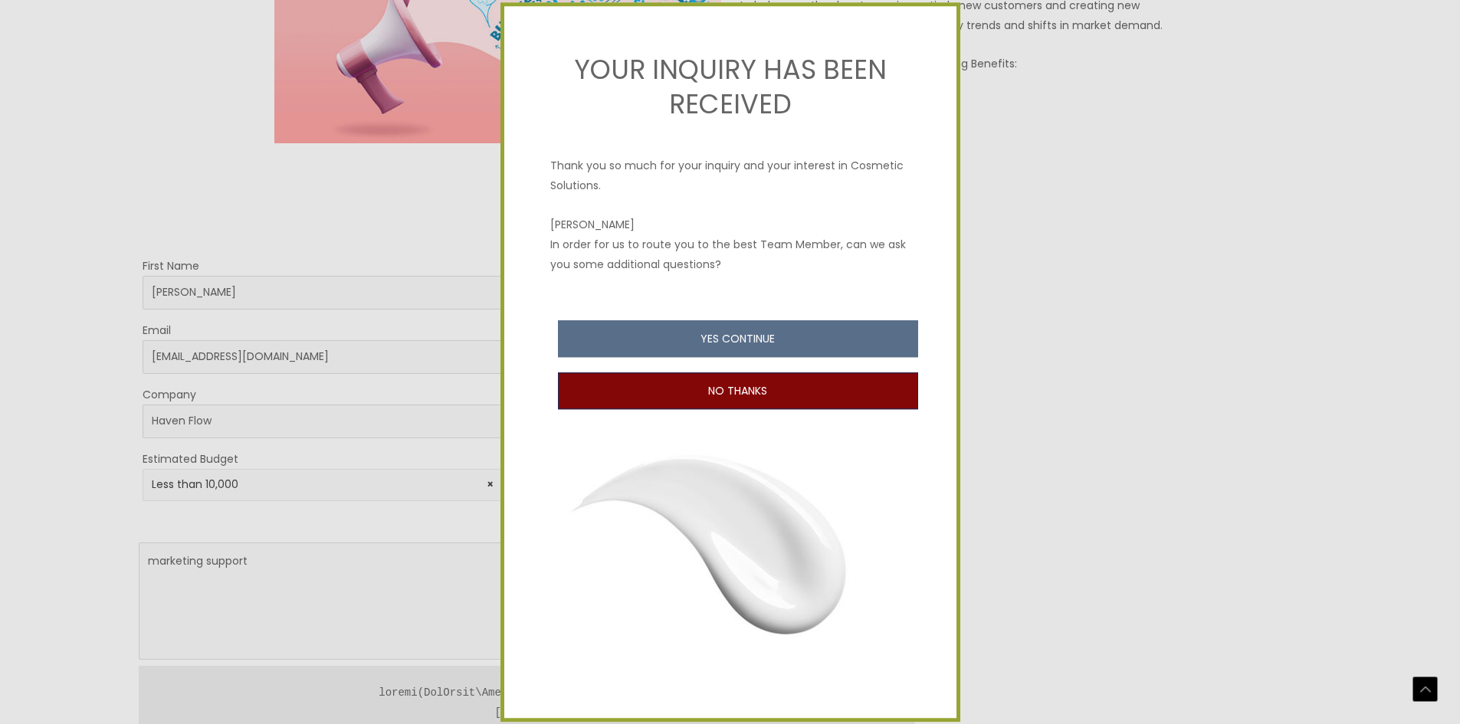
click at [685, 396] on button "NO THANKS" at bounding box center [738, 391] width 360 height 37
